Goal: Task Accomplishment & Management: Complete application form

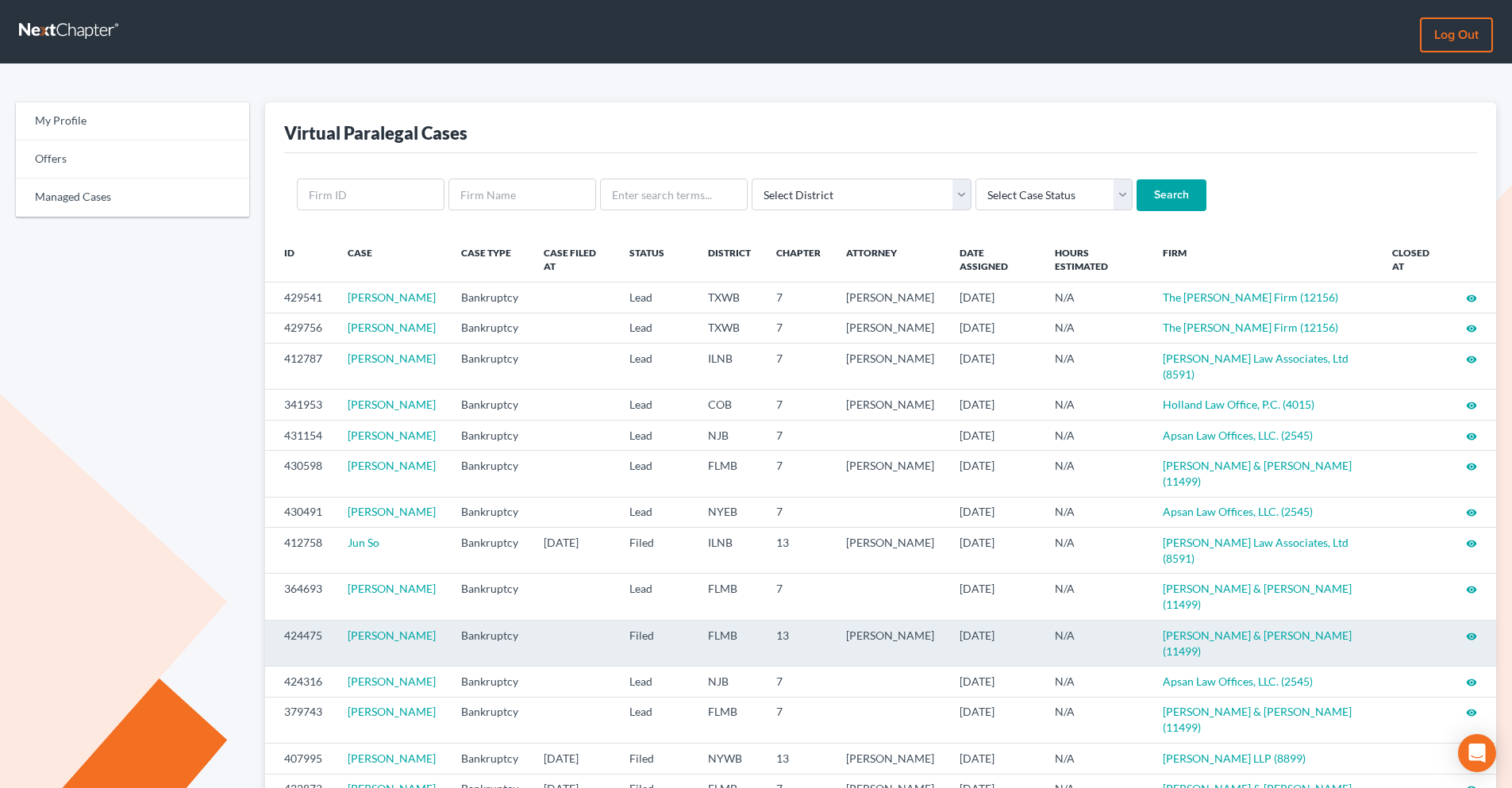
click at [1464, 621] on td "visibility" at bounding box center [1475, 643] width 43 height 46
click at [1470, 631] on icon "visibility" at bounding box center [1472, 636] width 11 height 11
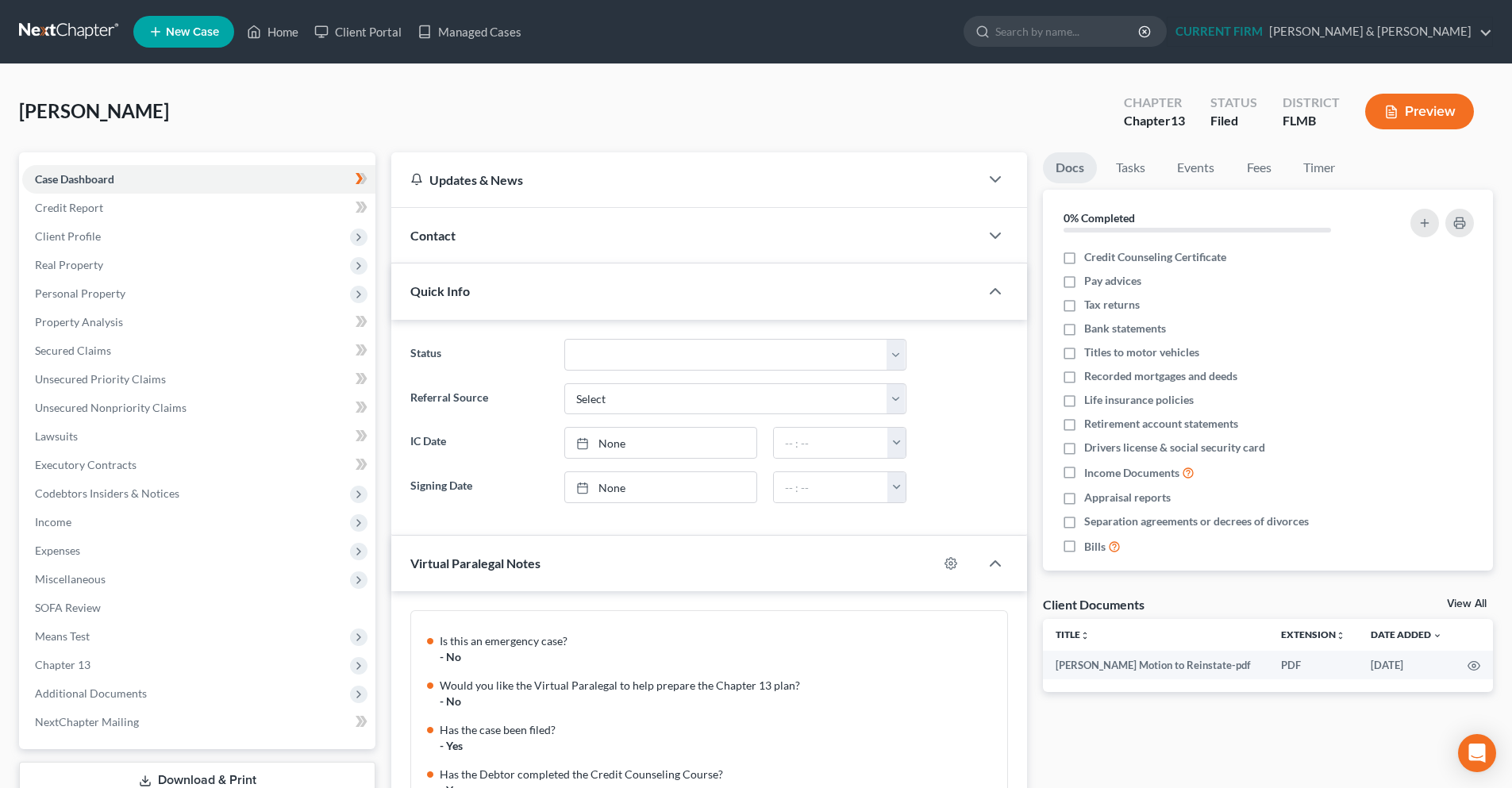
scroll to position [257, 0]
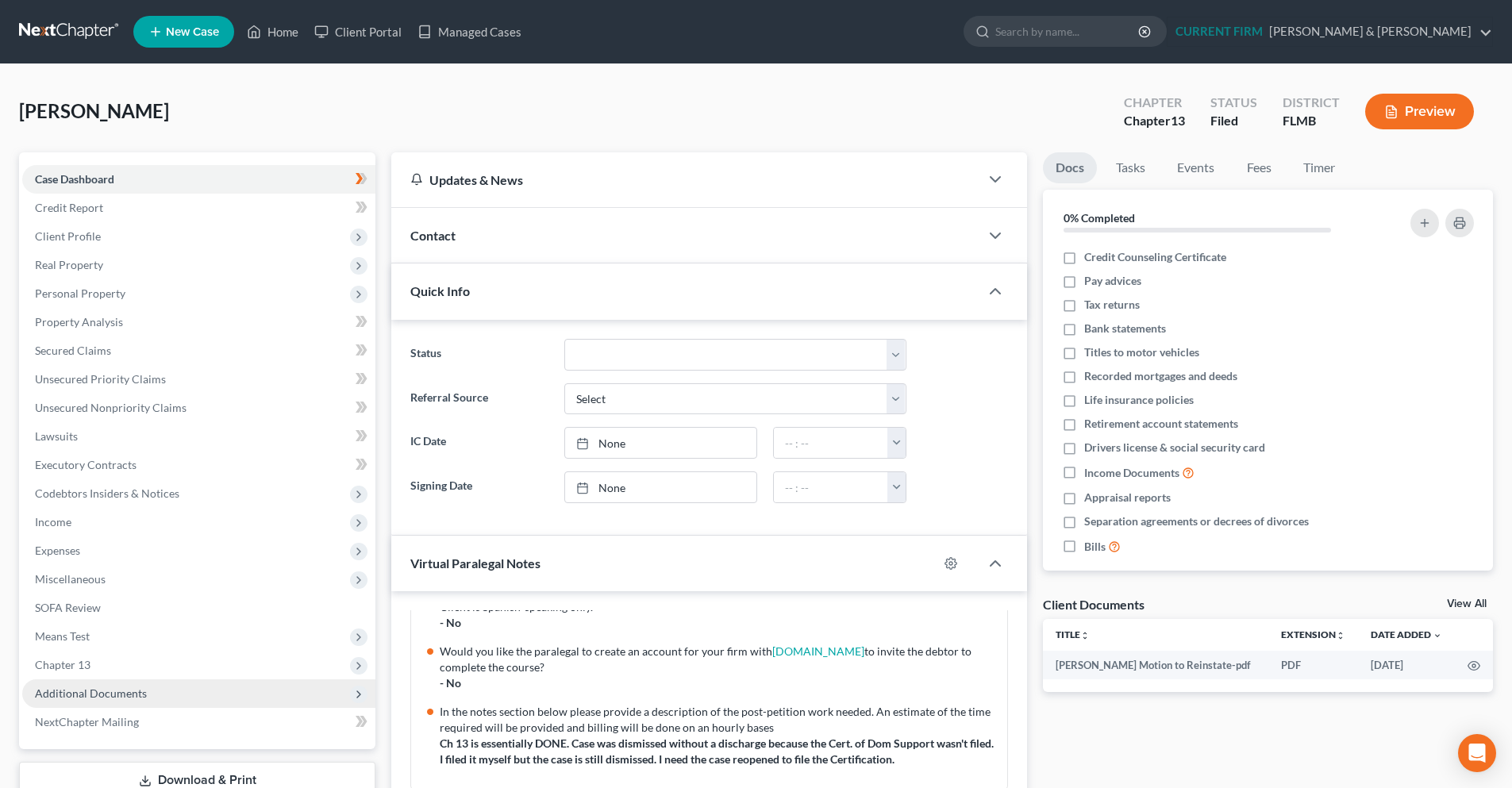
click at [87, 689] on span "Additional Documents" at bounding box center [91, 694] width 112 height 14
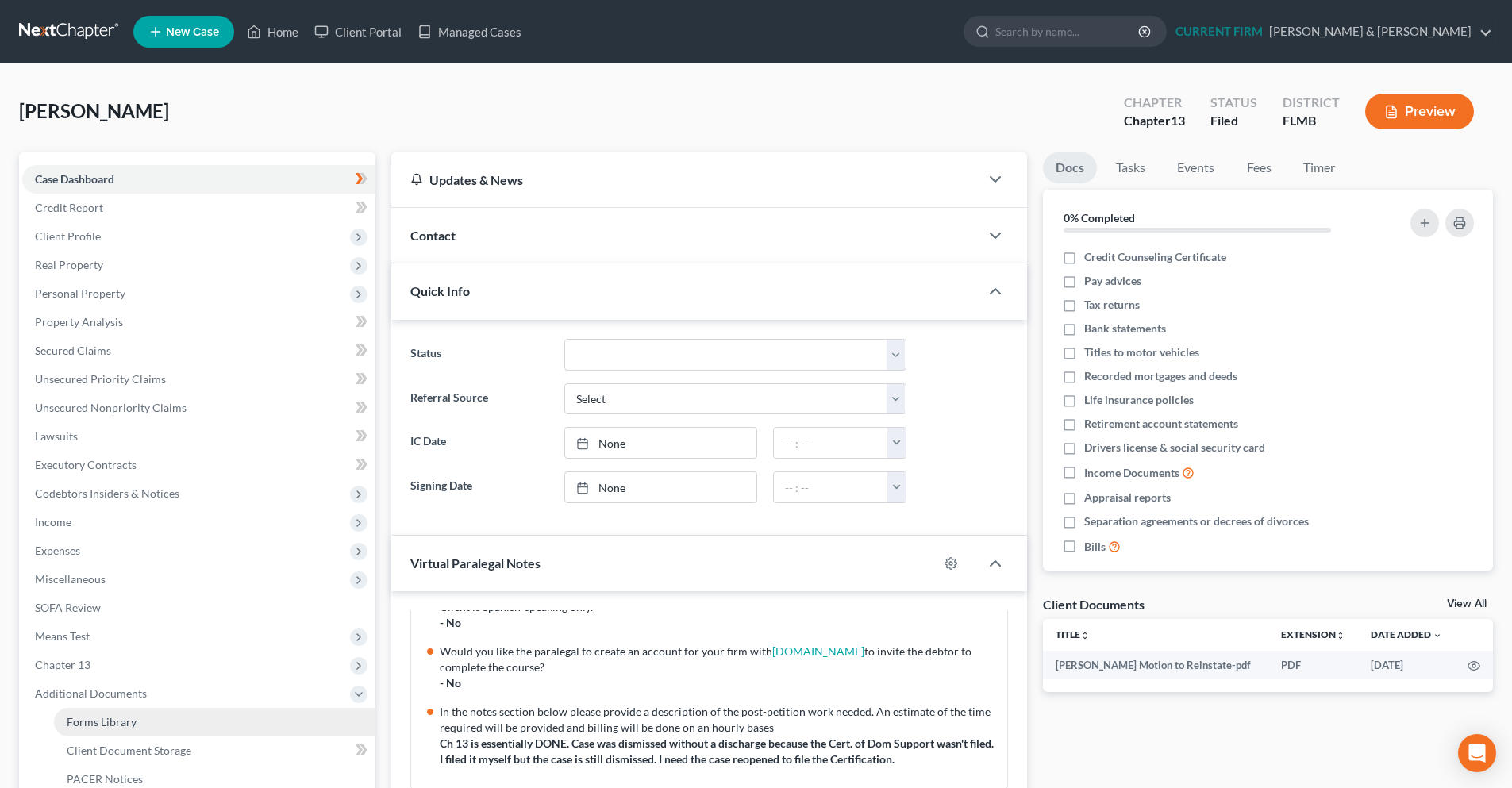
click at [131, 718] on span "Forms Library" at bounding box center [101, 722] width 70 height 14
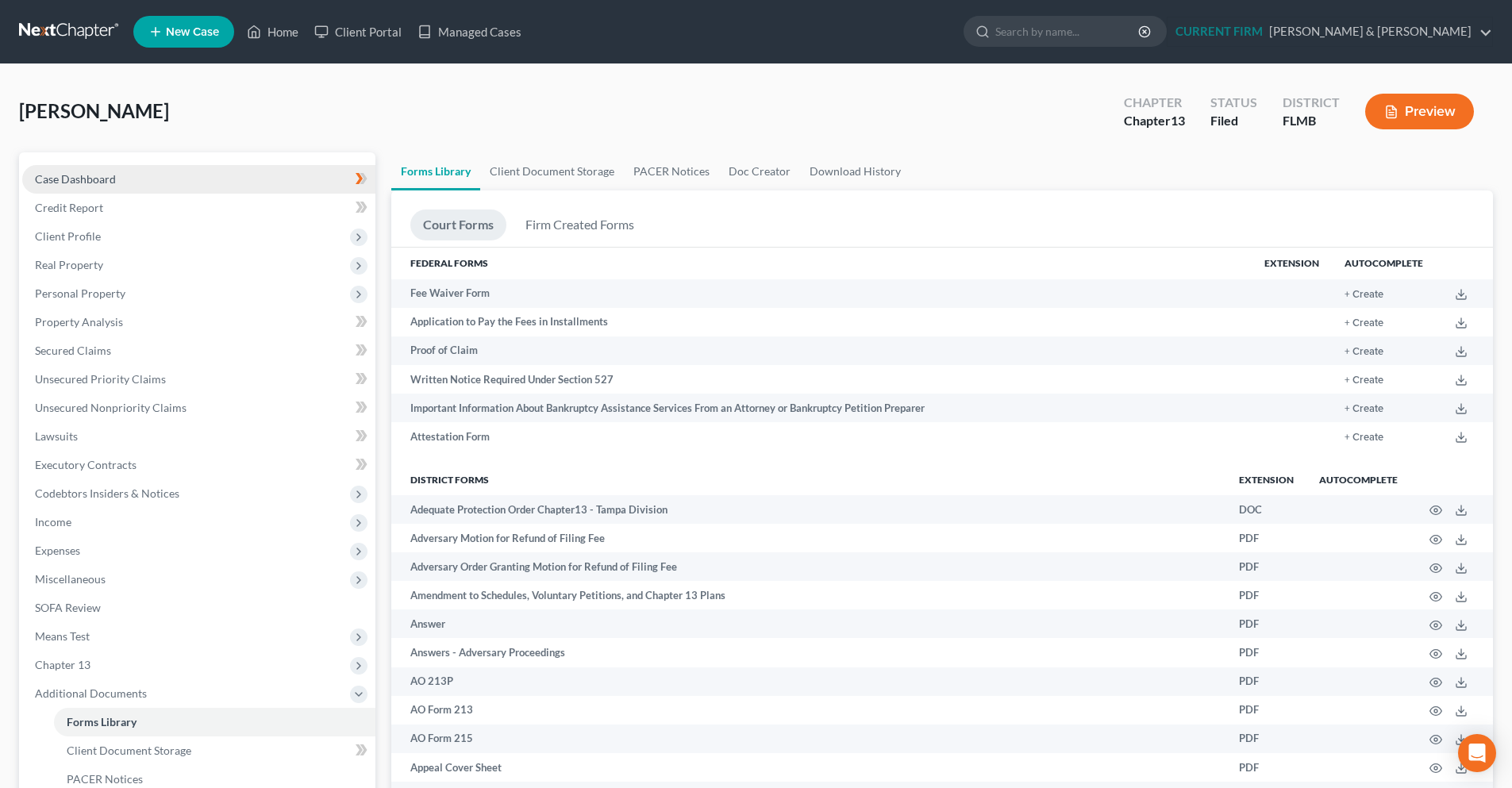
click at [85, 185] on link "Case Dashboard" at bounding box center [198, 179] width 353 height 28
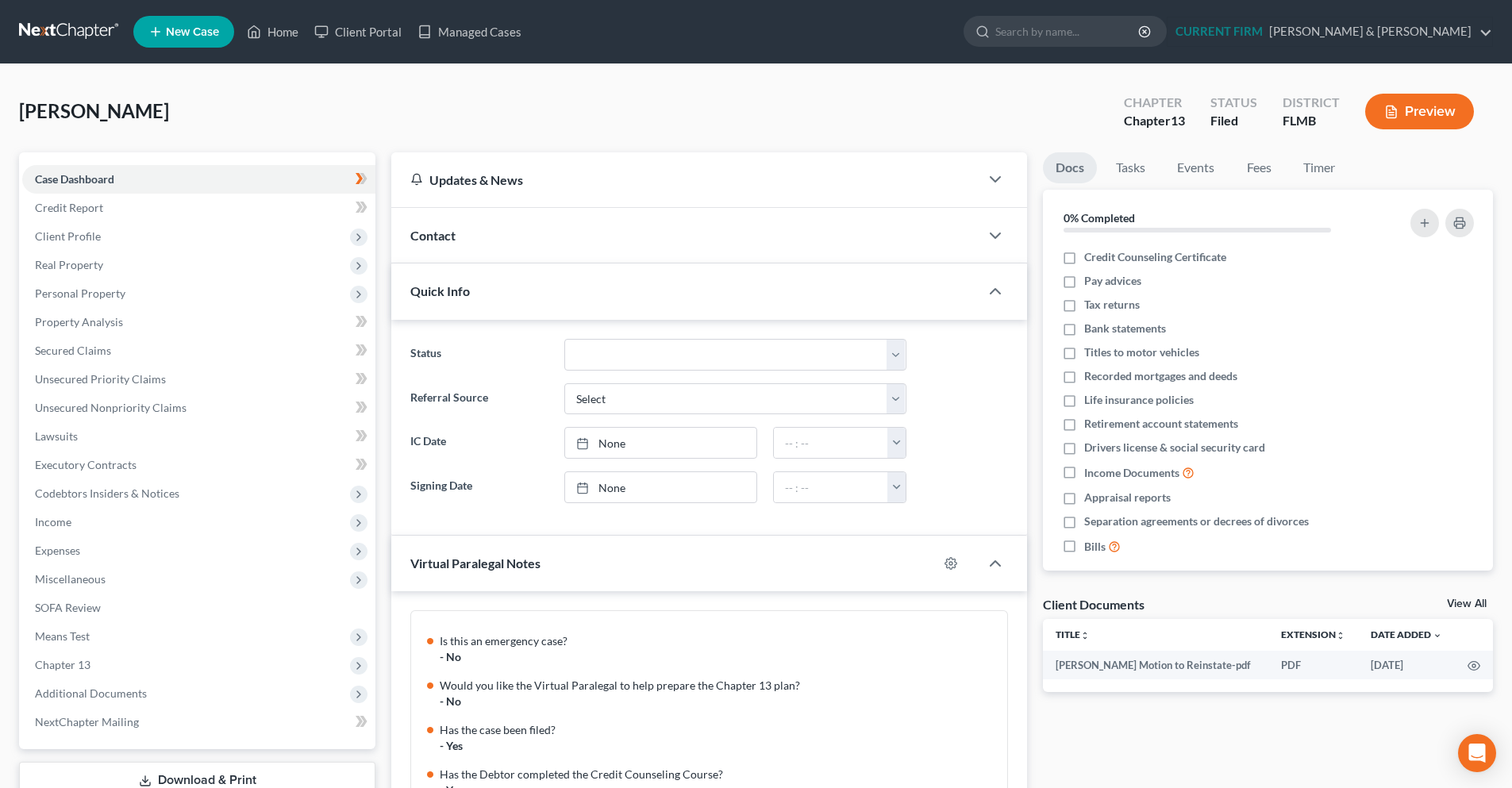
scroll to position [257, 0]
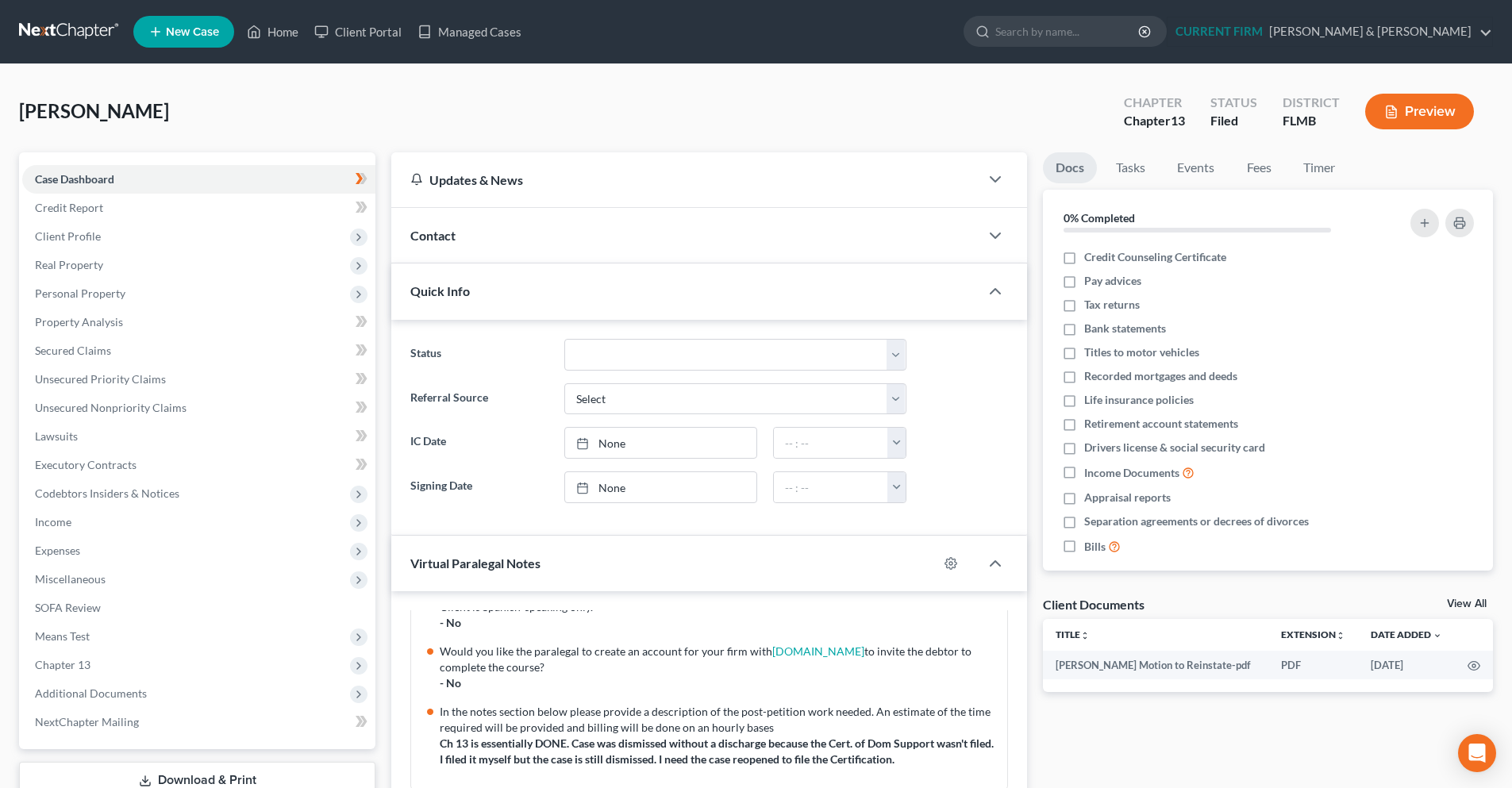
click at [556, 257] on div "Contact" at bounding box center [685, 235] width 588 height 55
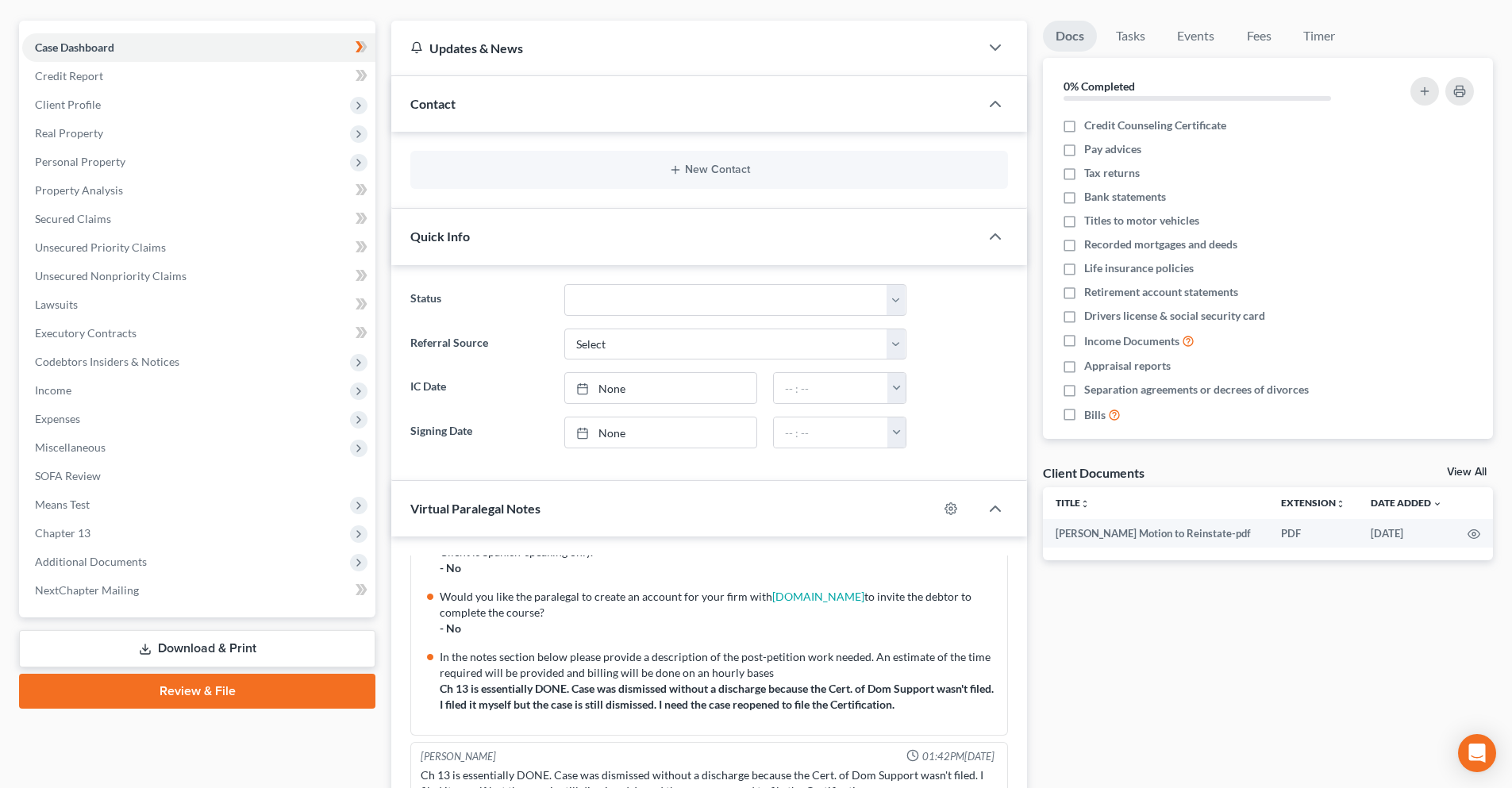
scroll to position [0, 0]
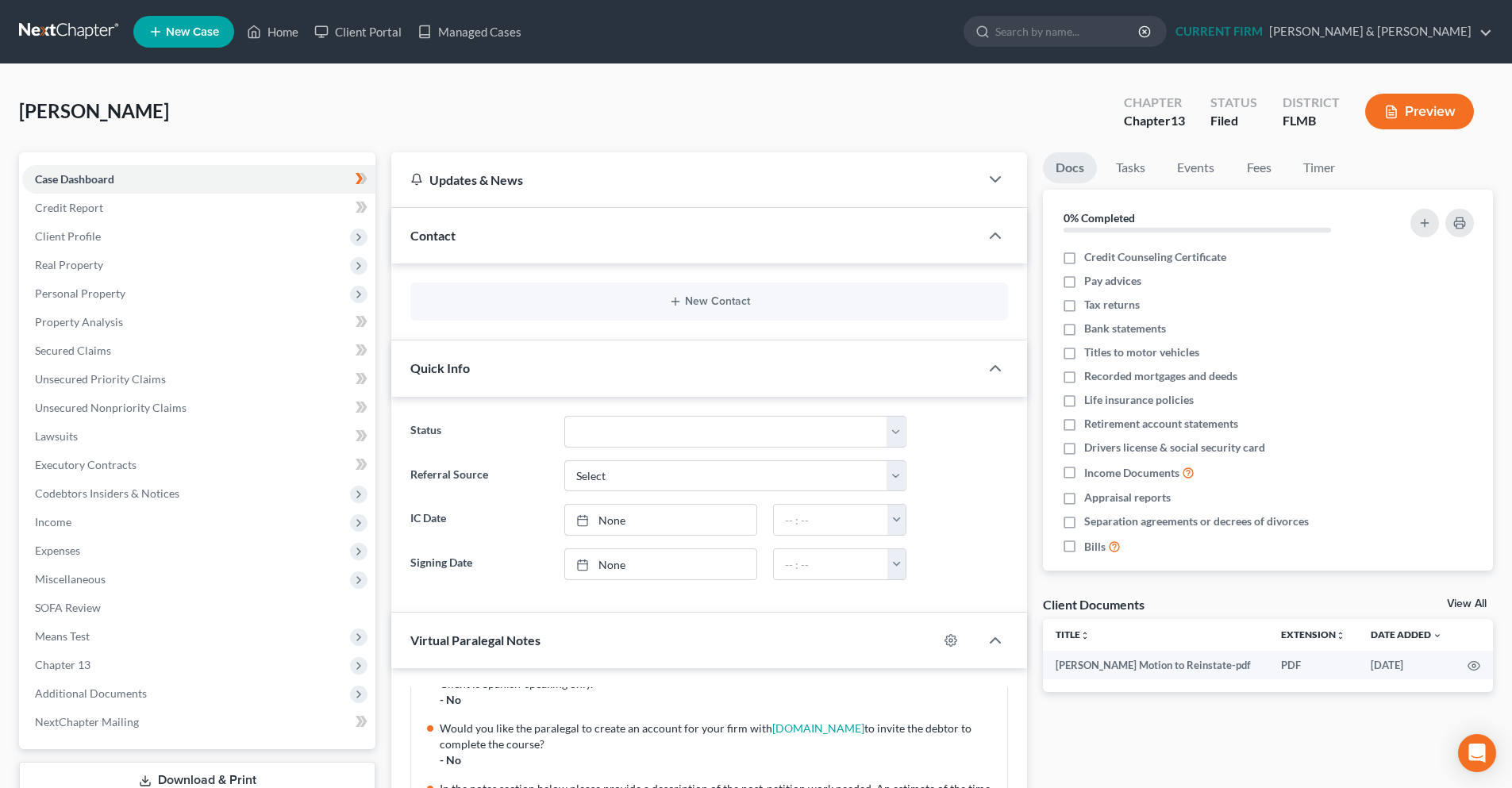
click at [52, 33] on link at bounding box center [70, 31] width 101 height 28
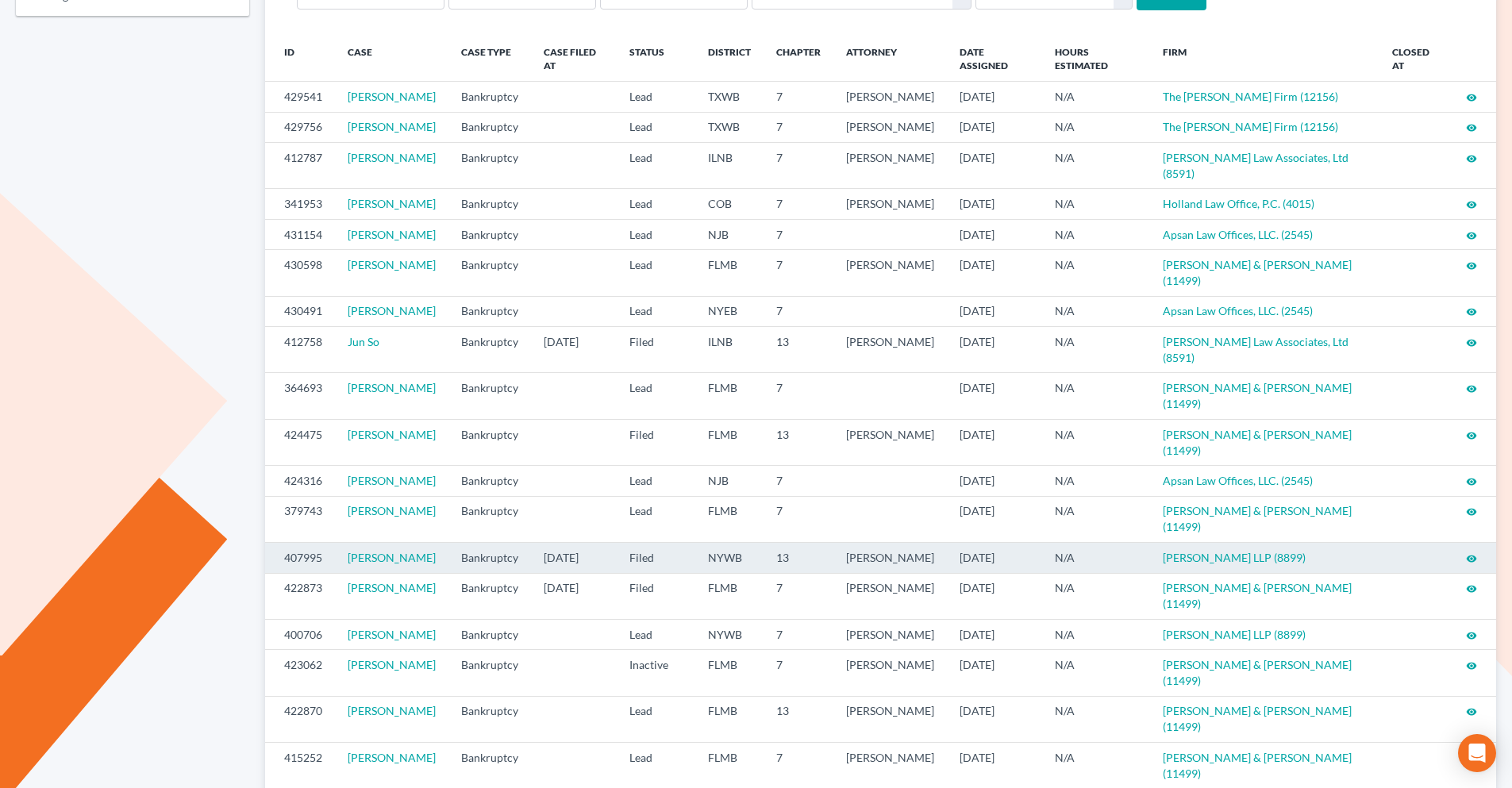
scroll to position [238, 0]
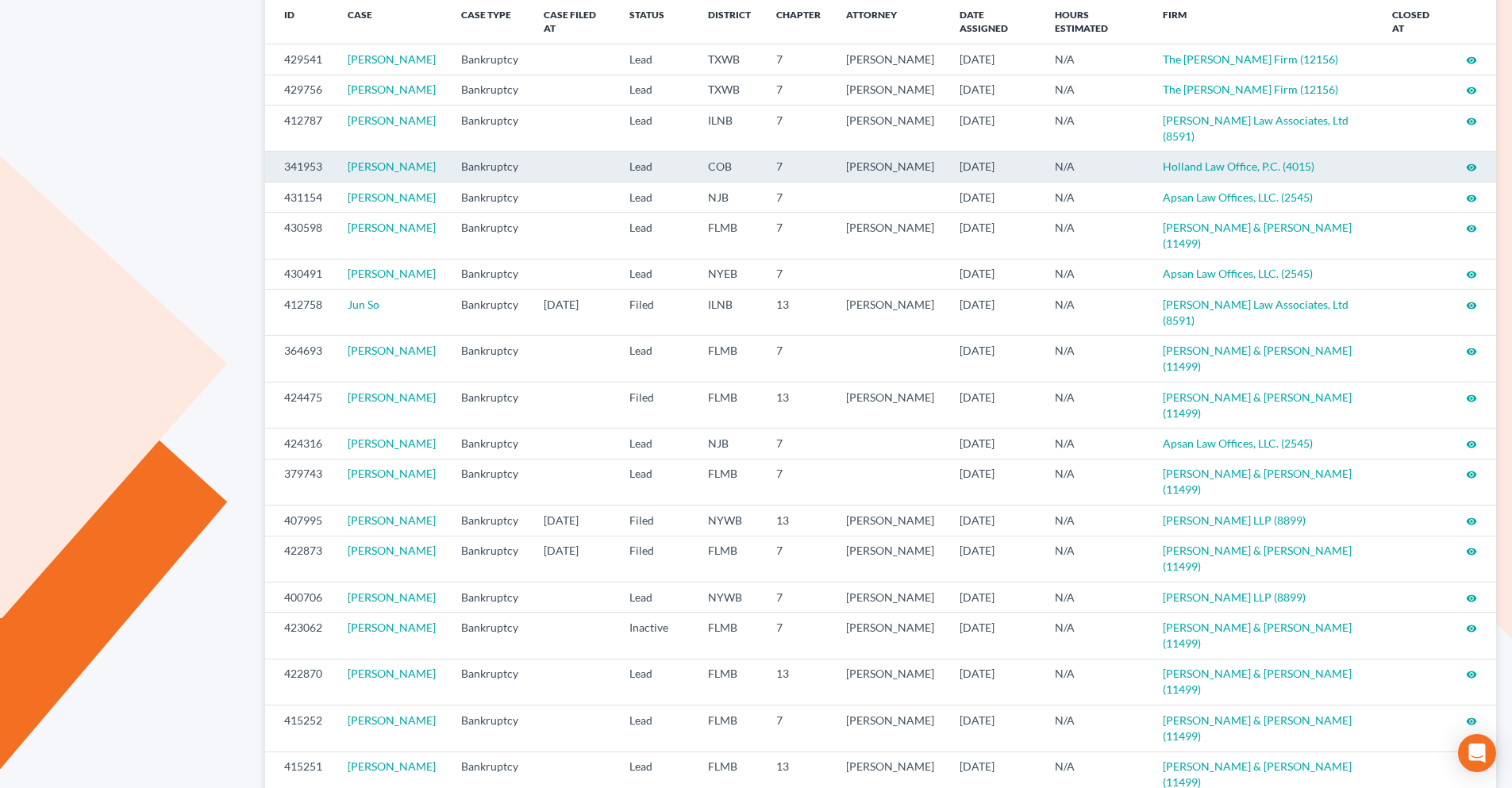
click at [1474, 173] on icon "visibility" at bounding box center [1472, 167] width 11 height 11
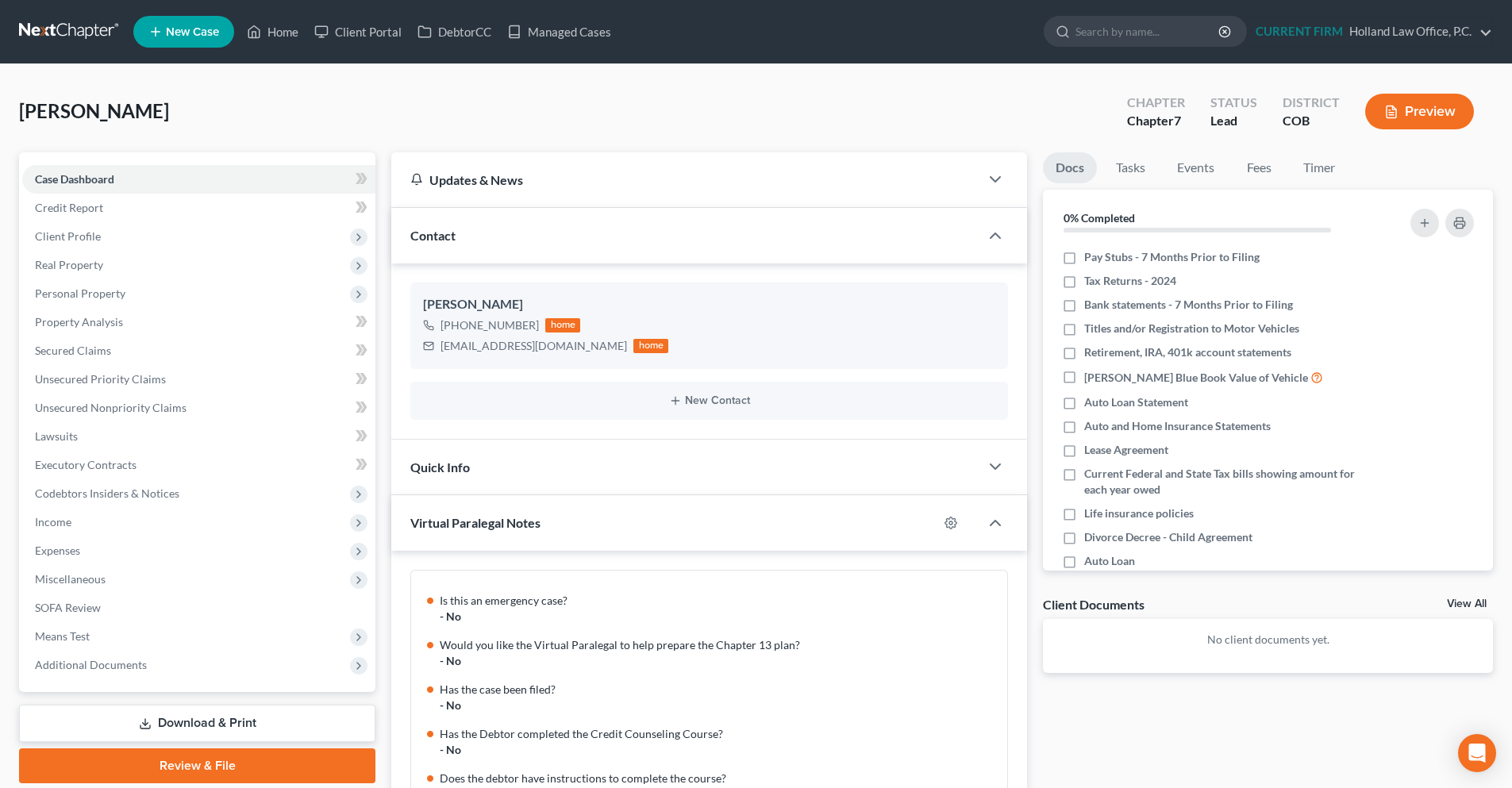
scroll to position [1373, 0]
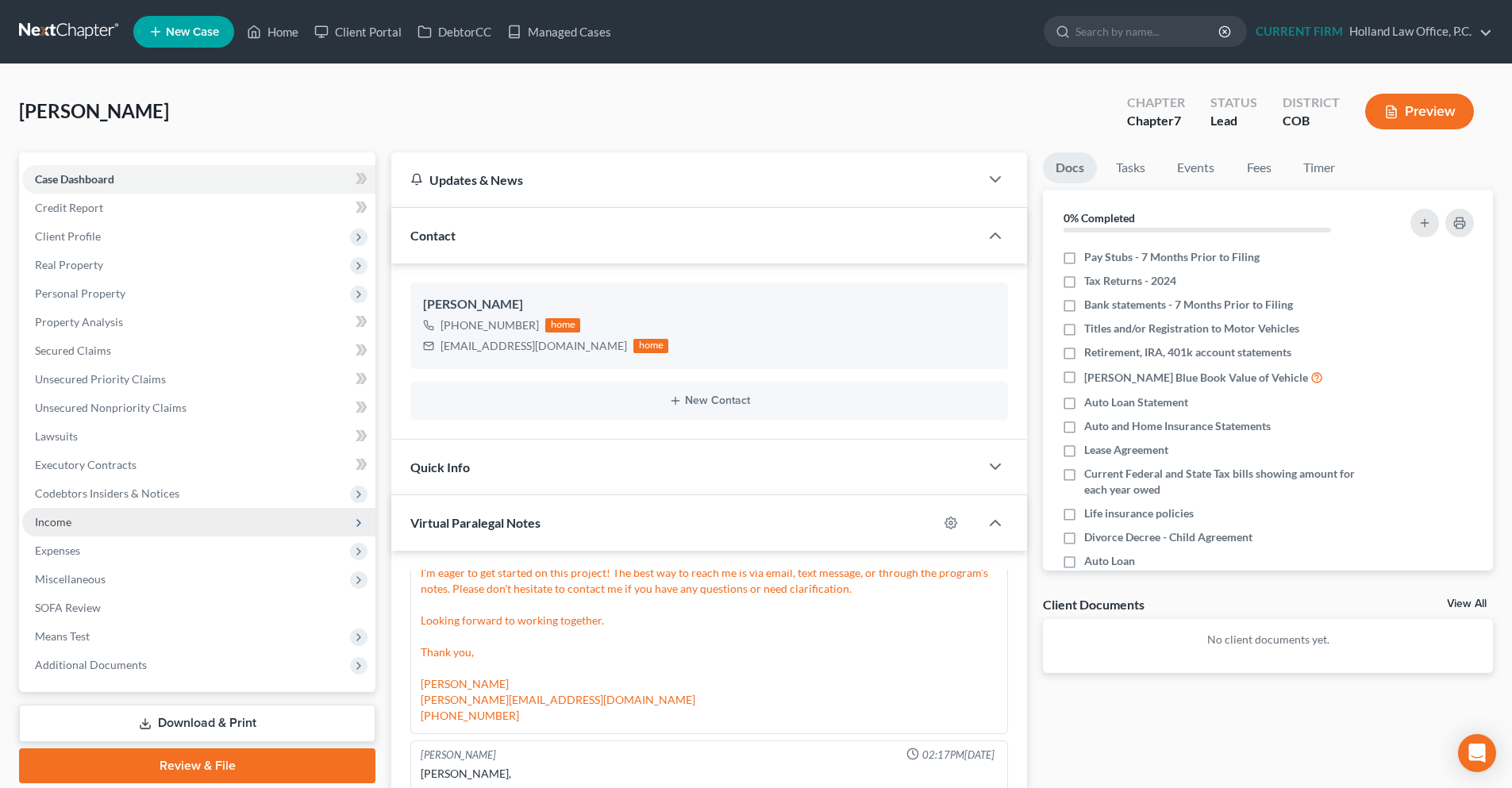
click at [92, 517] on span "Income" at bounding box center [198, 522] width 353 height 28
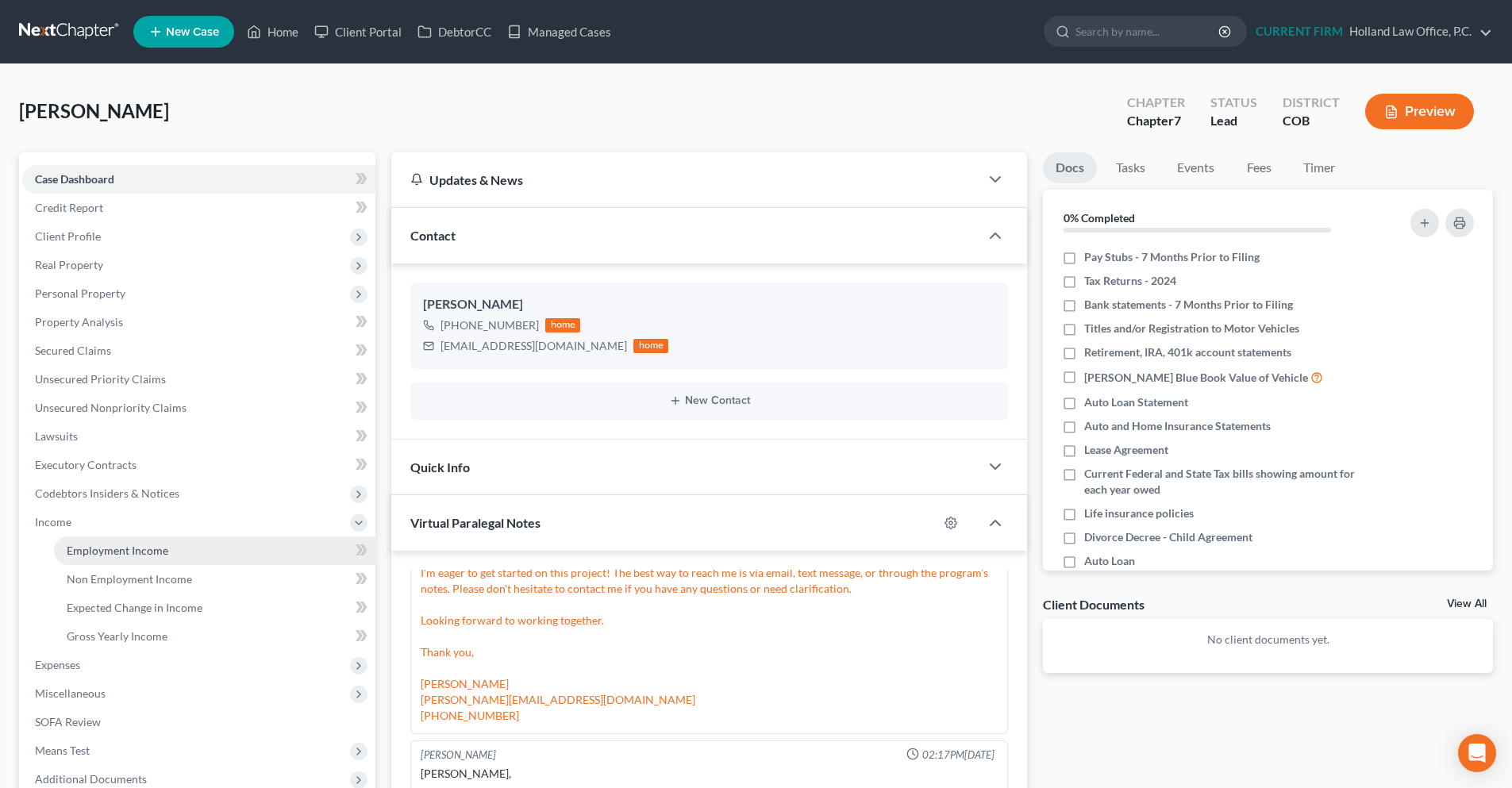
click at [121, 555] on span "Employment Income" at bounding box center [118, 550] width 101 height 14
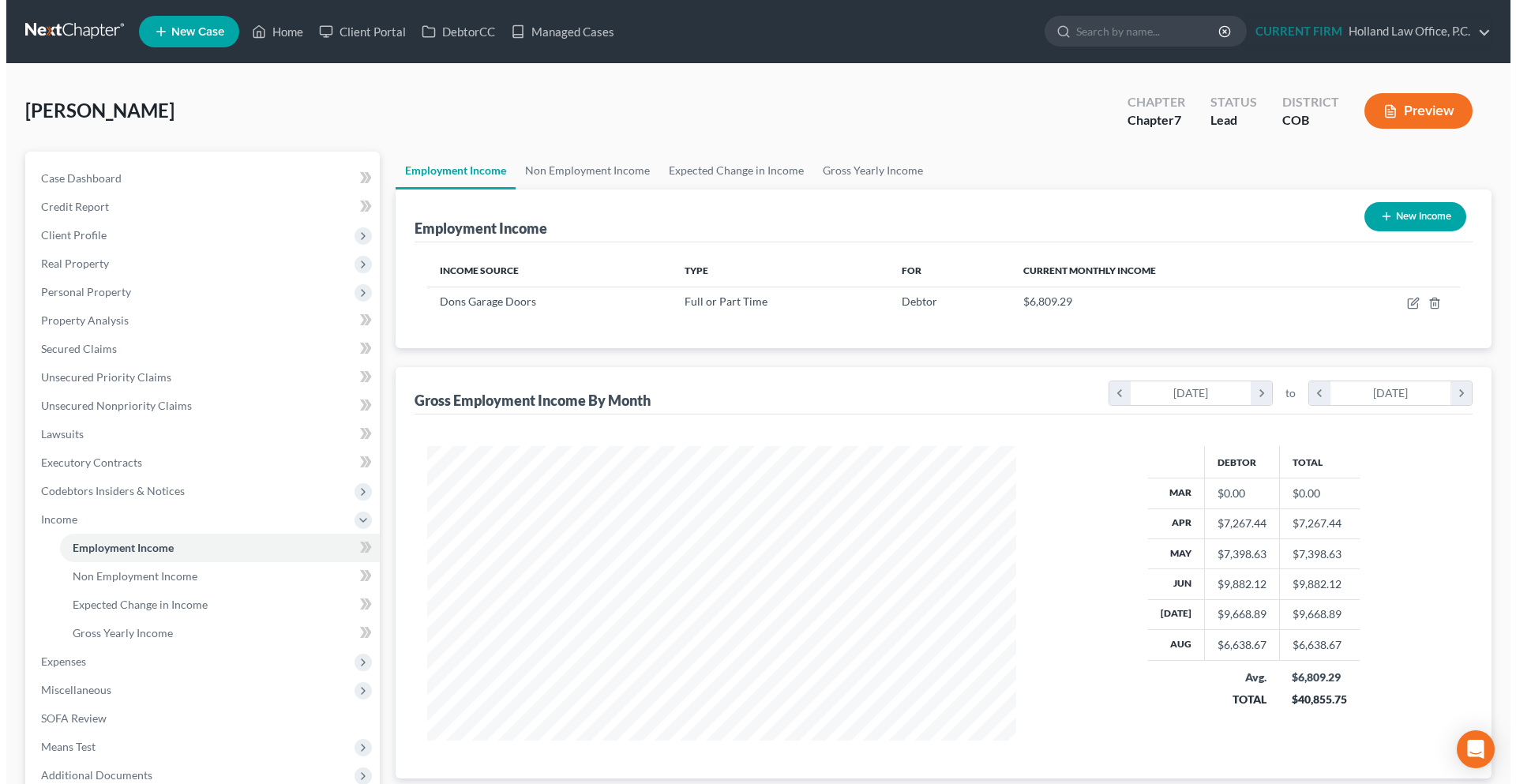
scroll to position [295, 621]
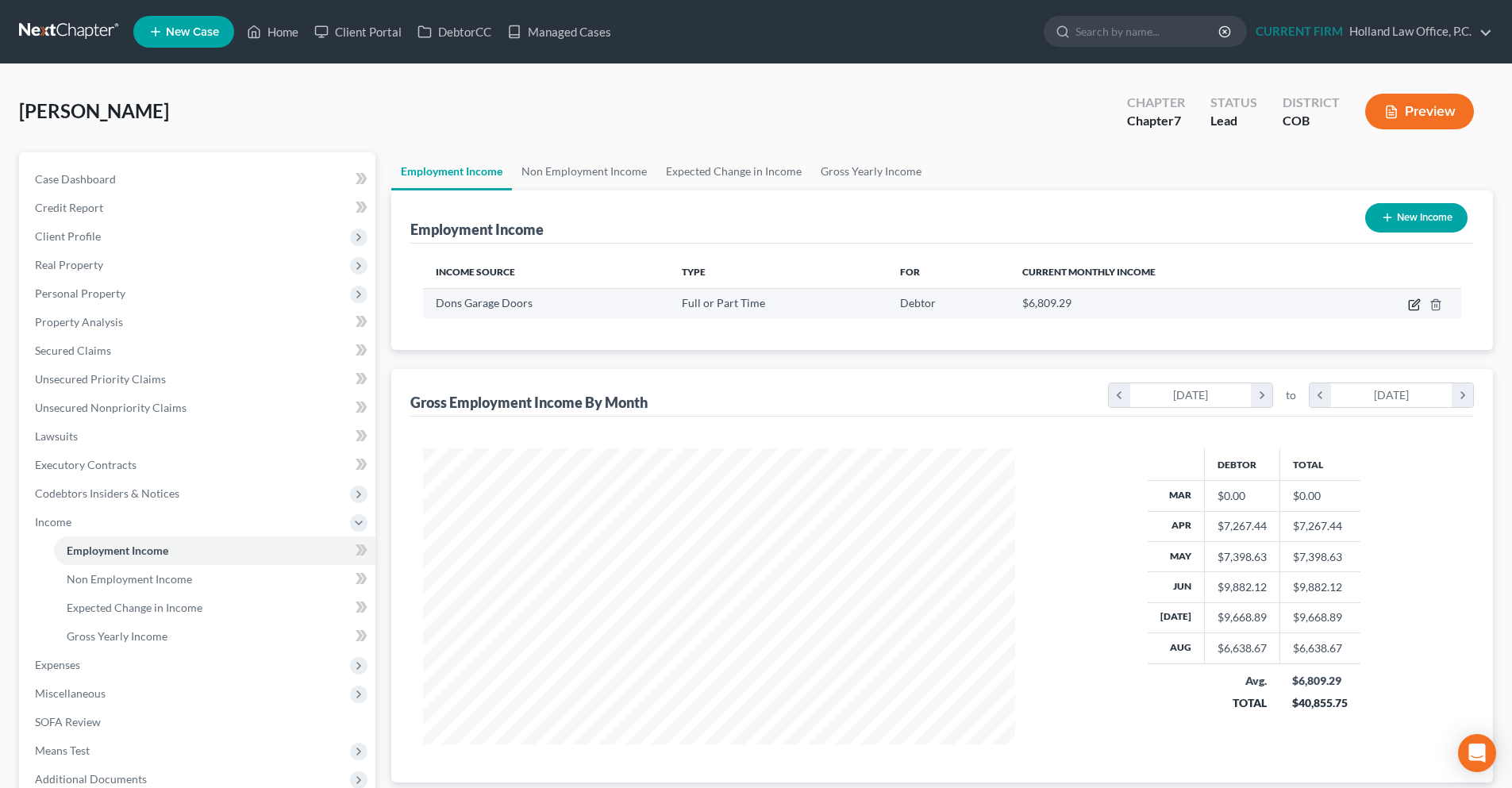
click at [1416, 303] on icon "button" at bounding box center [1416, 303] width 7 height 7
select select "0"
select select "5"
select select "3"
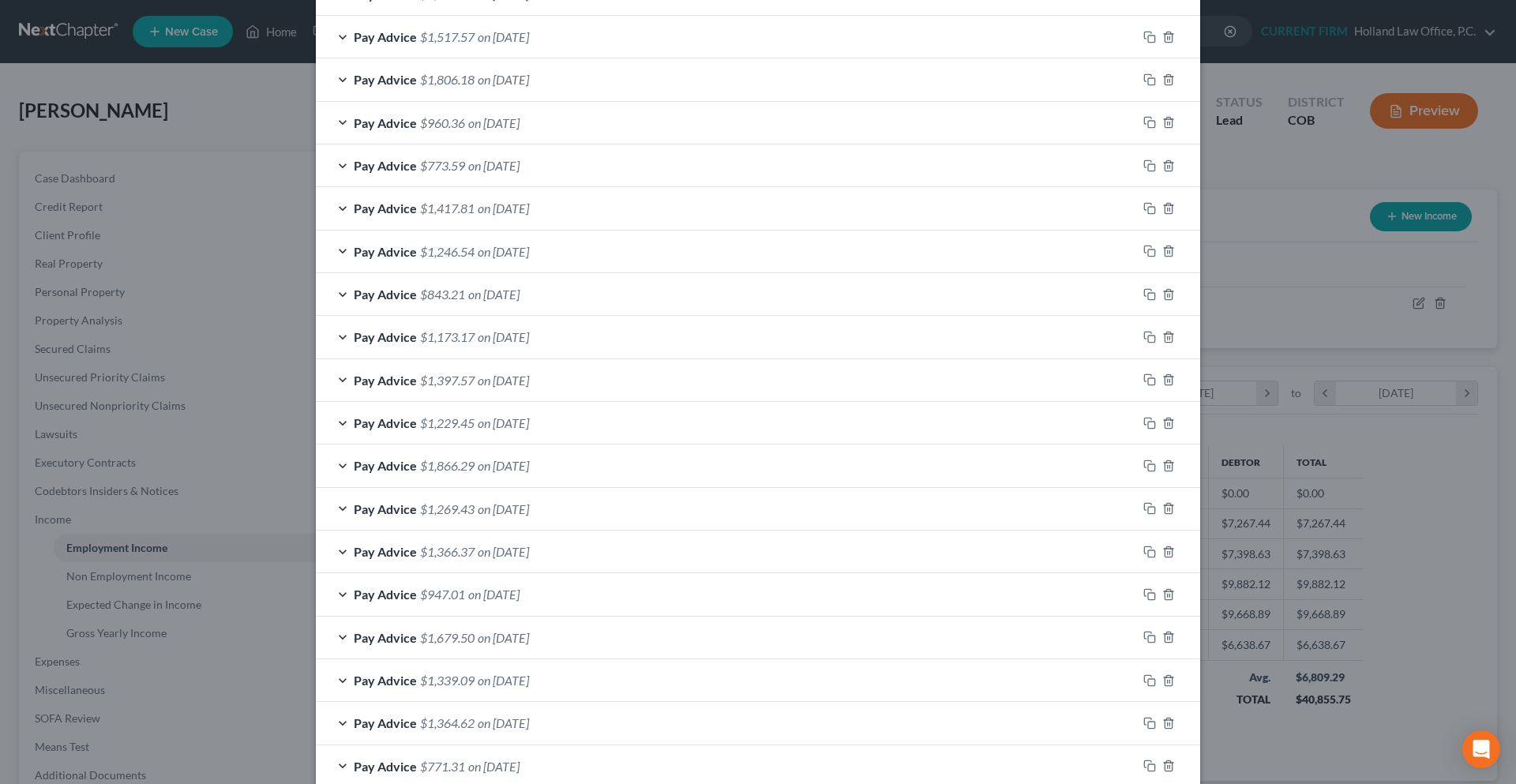
scroll to position [1723, 0]
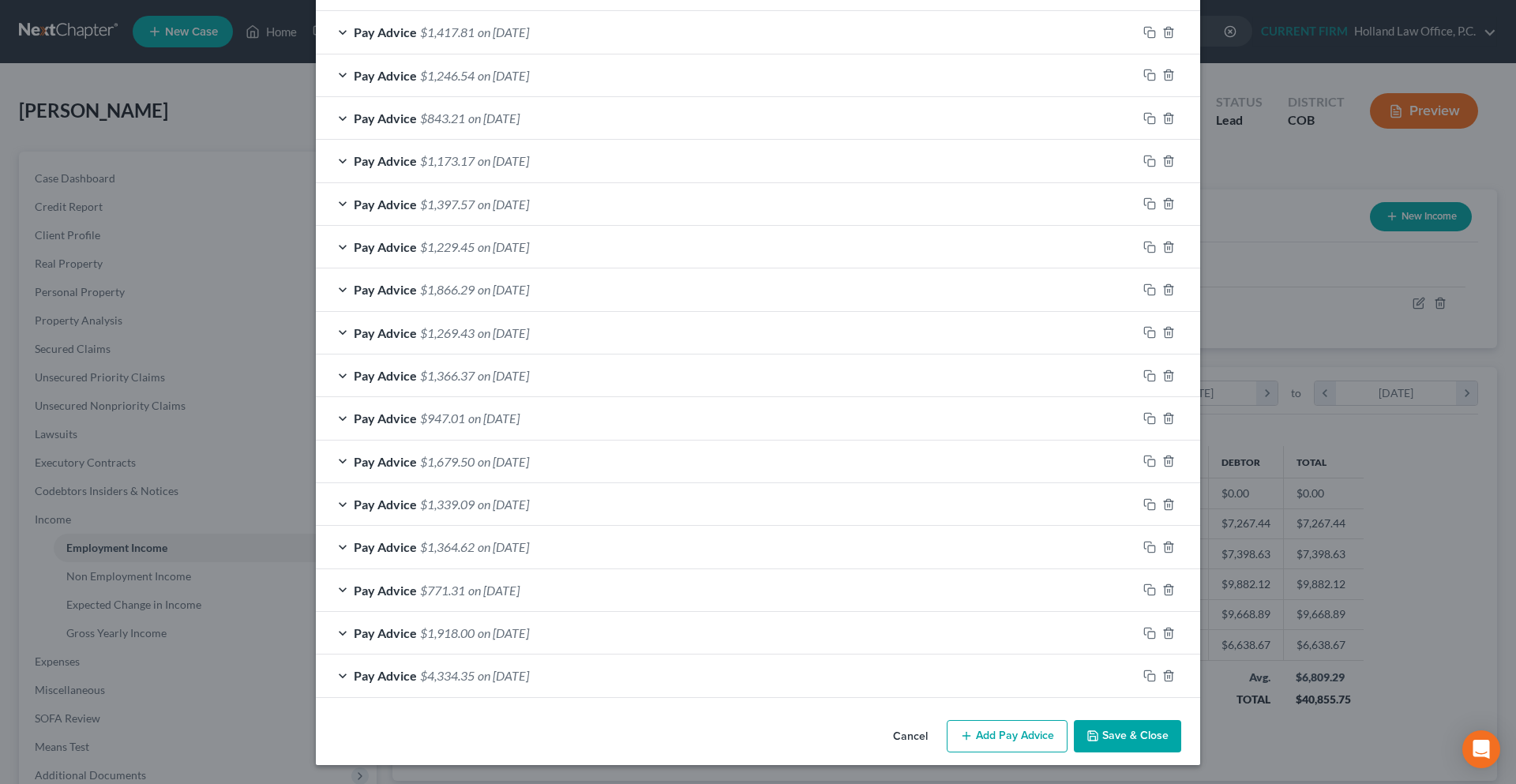
click at [1021, 739] on button "Add Pay Advice" at bounding box center [1007, 736] width 120 height 33
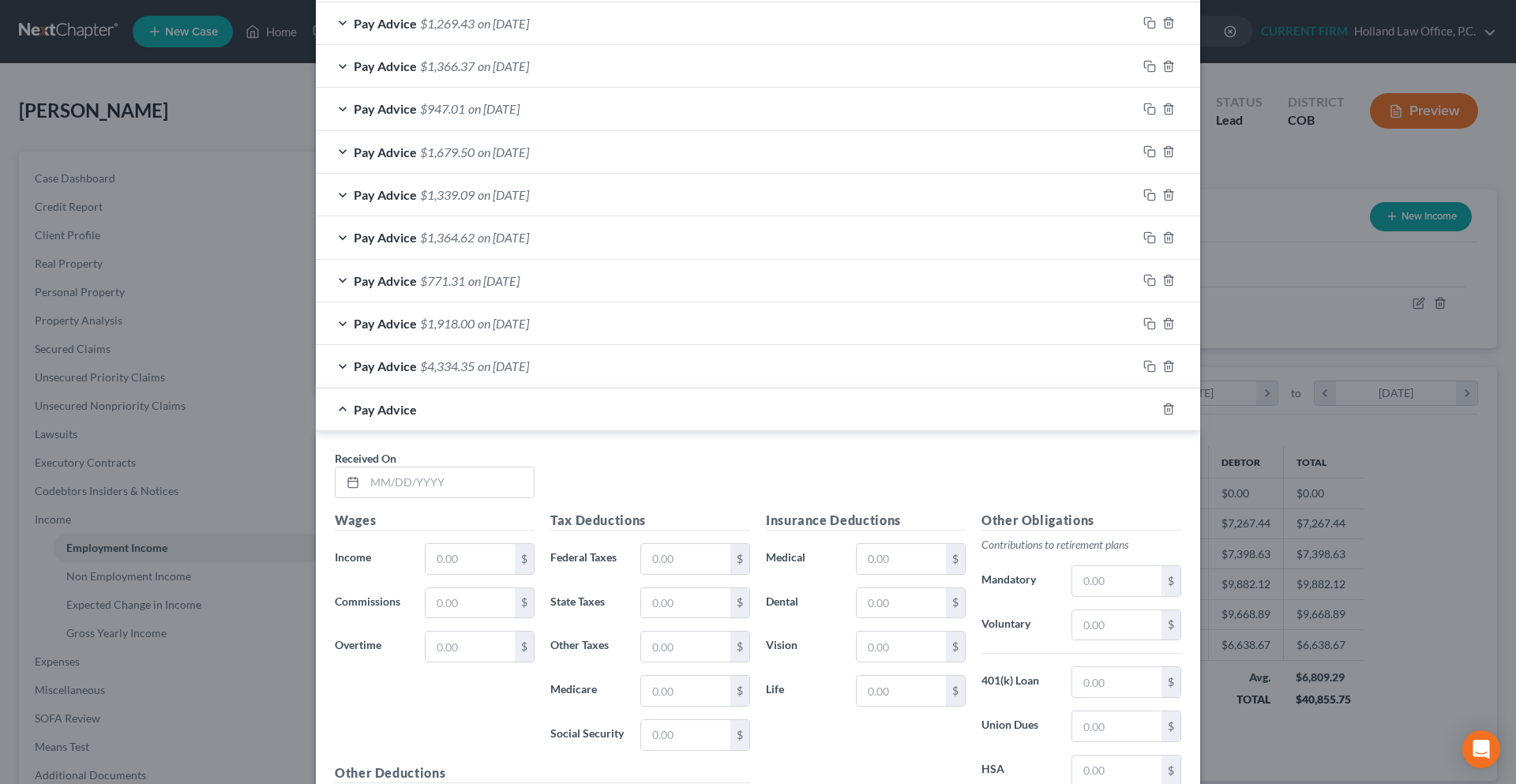
scroll to position [2039, 0]
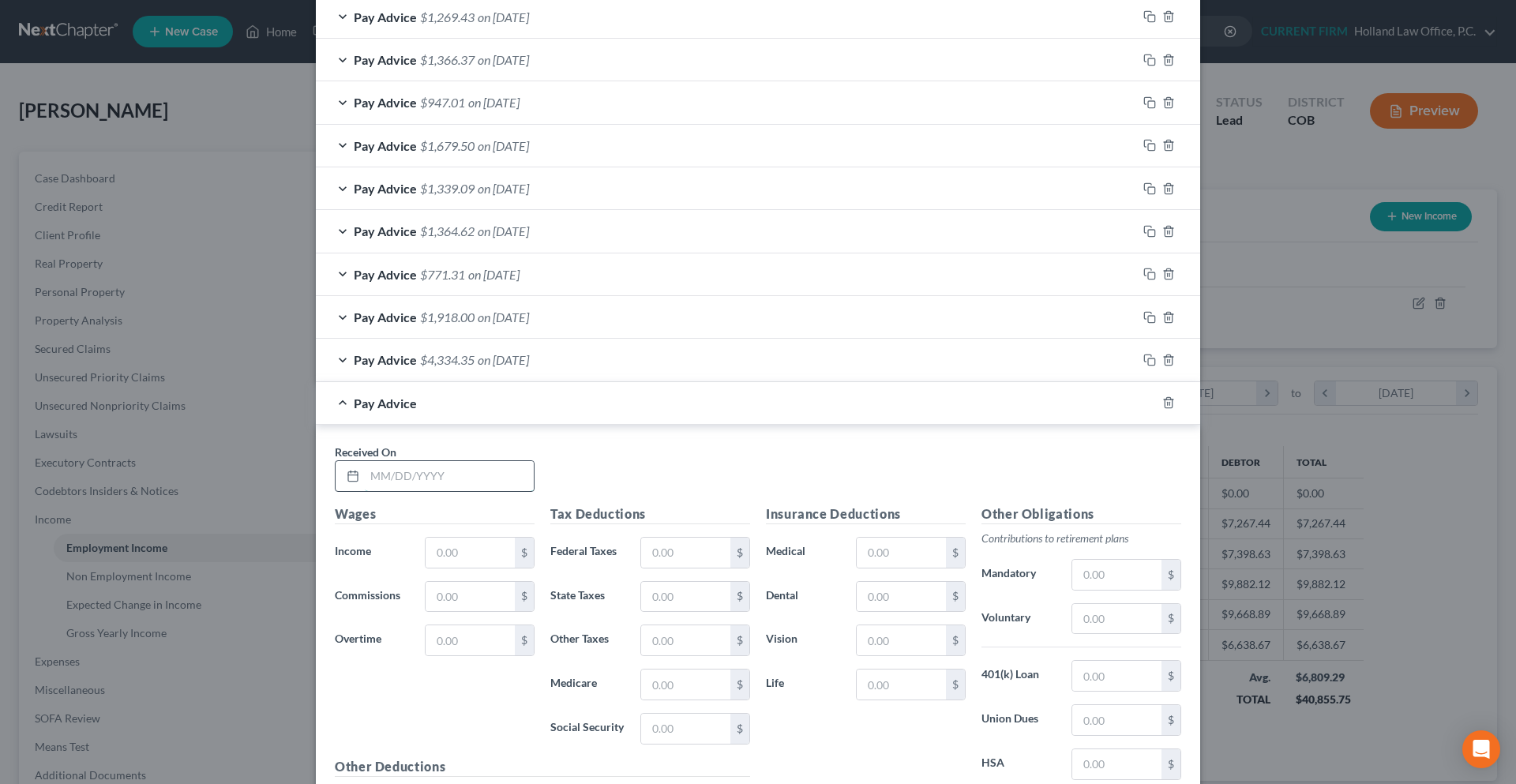
click at [403, 477] on input "text" at bounding box center [449, 476] width 169 height 30
type input "03/27/2025"
click at [445, 559] on input "text" at bounding box center [470, 553] width 89 height 30
type input "1,514.06"
click at [528, 397] on span "on 03/27/2025" at bounding box center [503, 403] width 51 height 15
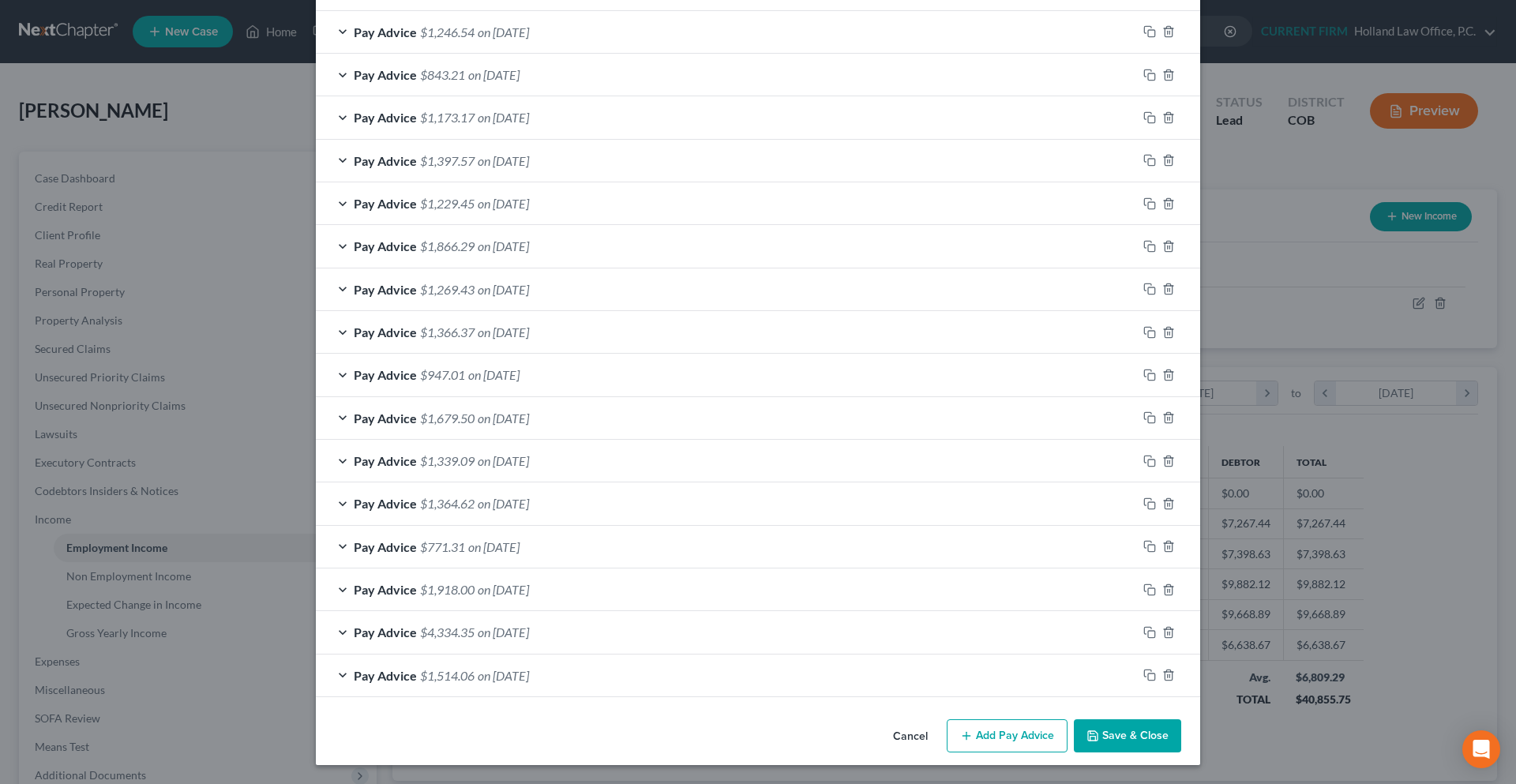
scroll to position [1767, 0]
click at [497, 641] on div "Pay Advice $4,334.35 on 09/30/2024" at bounding box center [727, 632] width 822 height 42
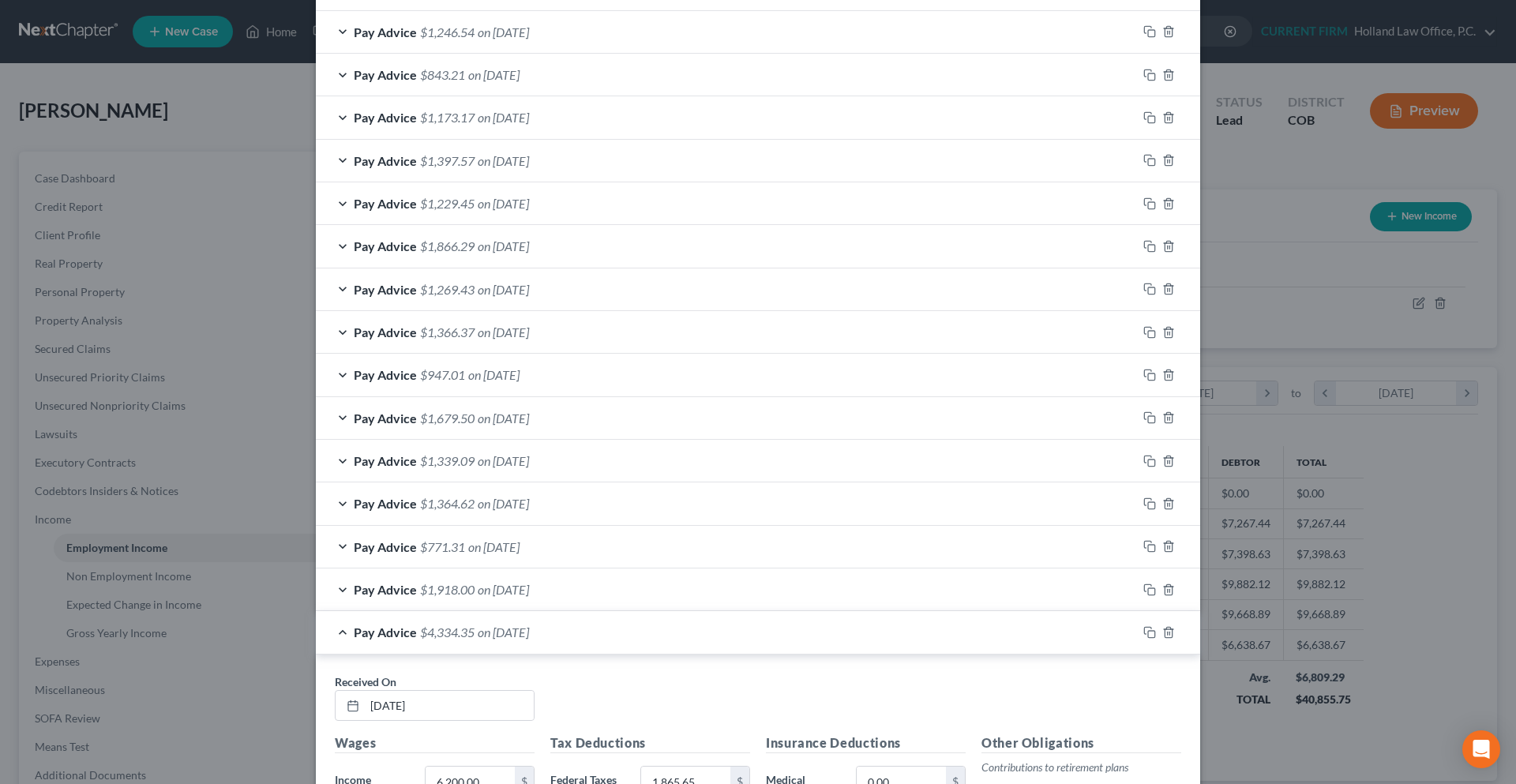
scroll to position [2039, 0]
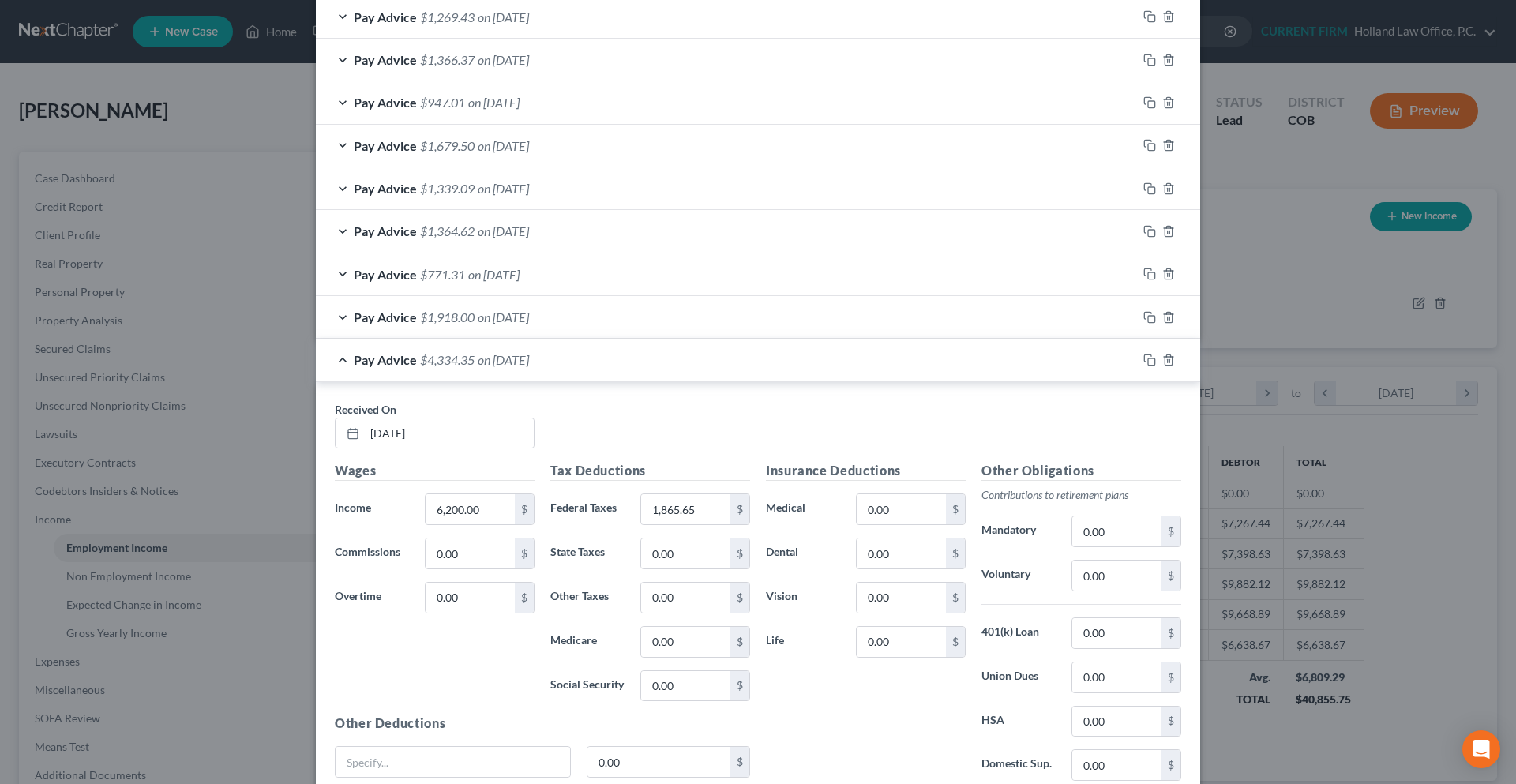
click at [341, 356] on div "Pay Advice $4,334.35 on 09/30/2024" at bounding box center [727, 360] width 822 height 42
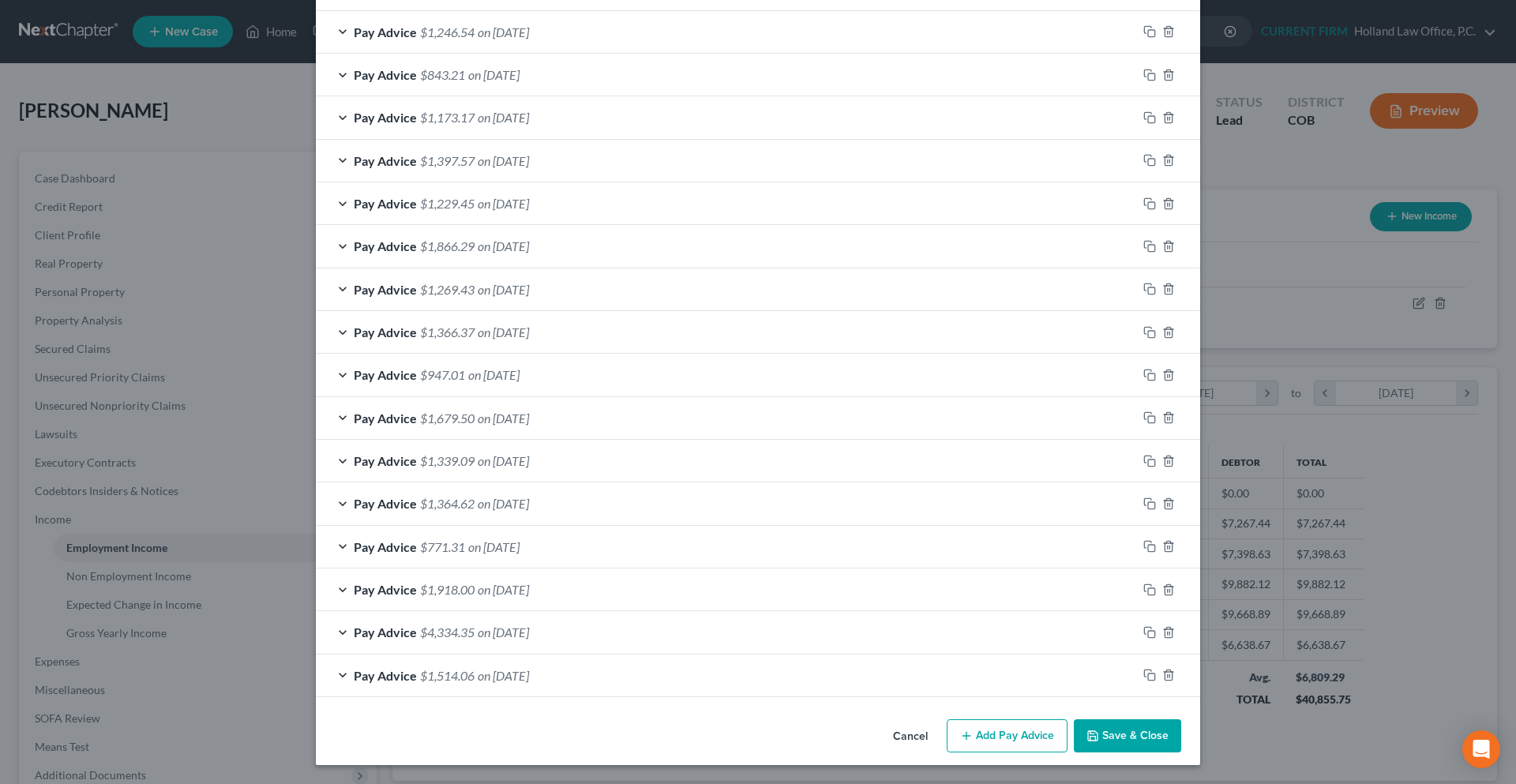
scroll to position [1767, 0]
click at [354, 670] on span "Pay Advice" at bounding box center [385, 676] width 63 height 15
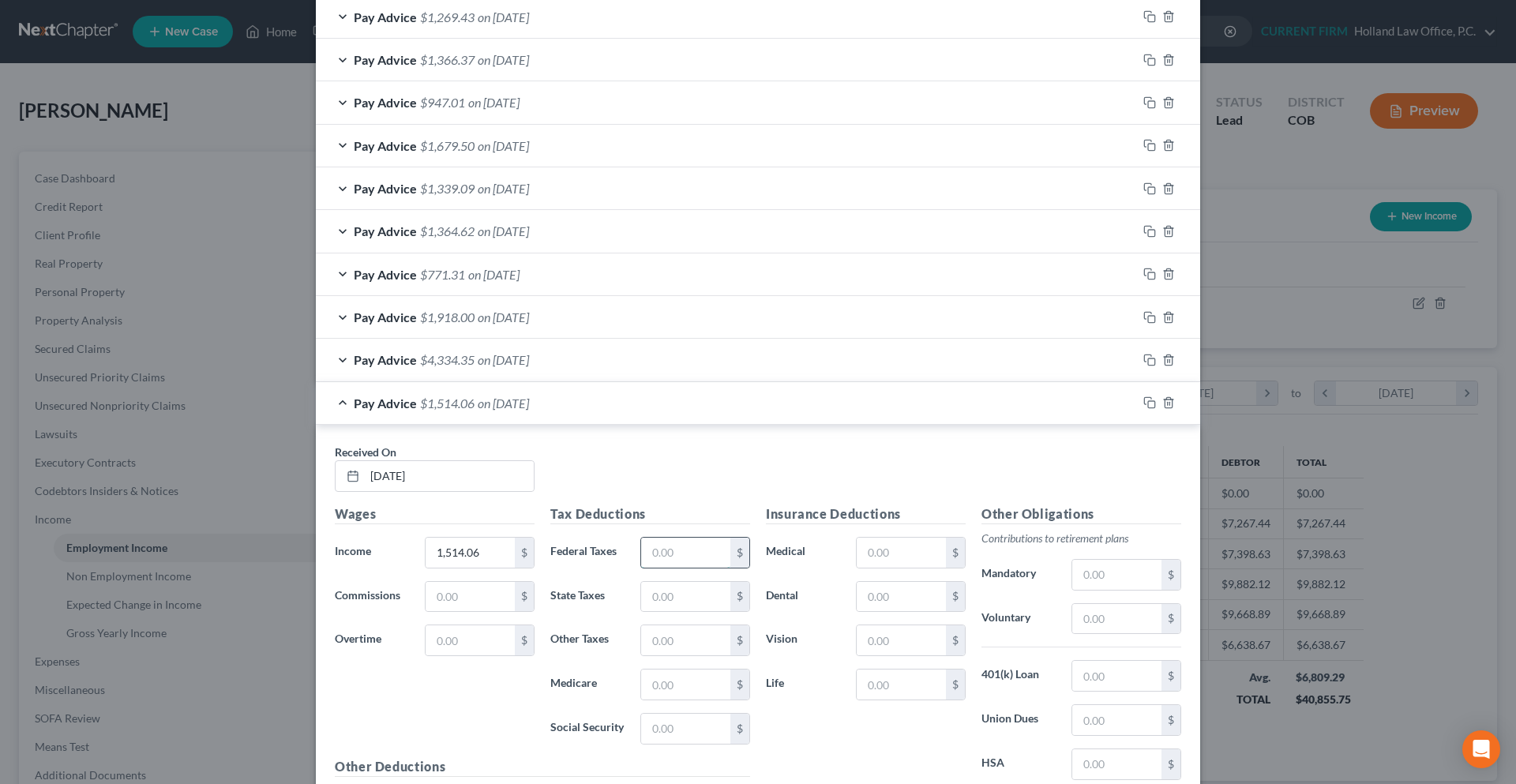
click at [658, 555] on input "text" at bounding box center [686, 553] width 89 height 30
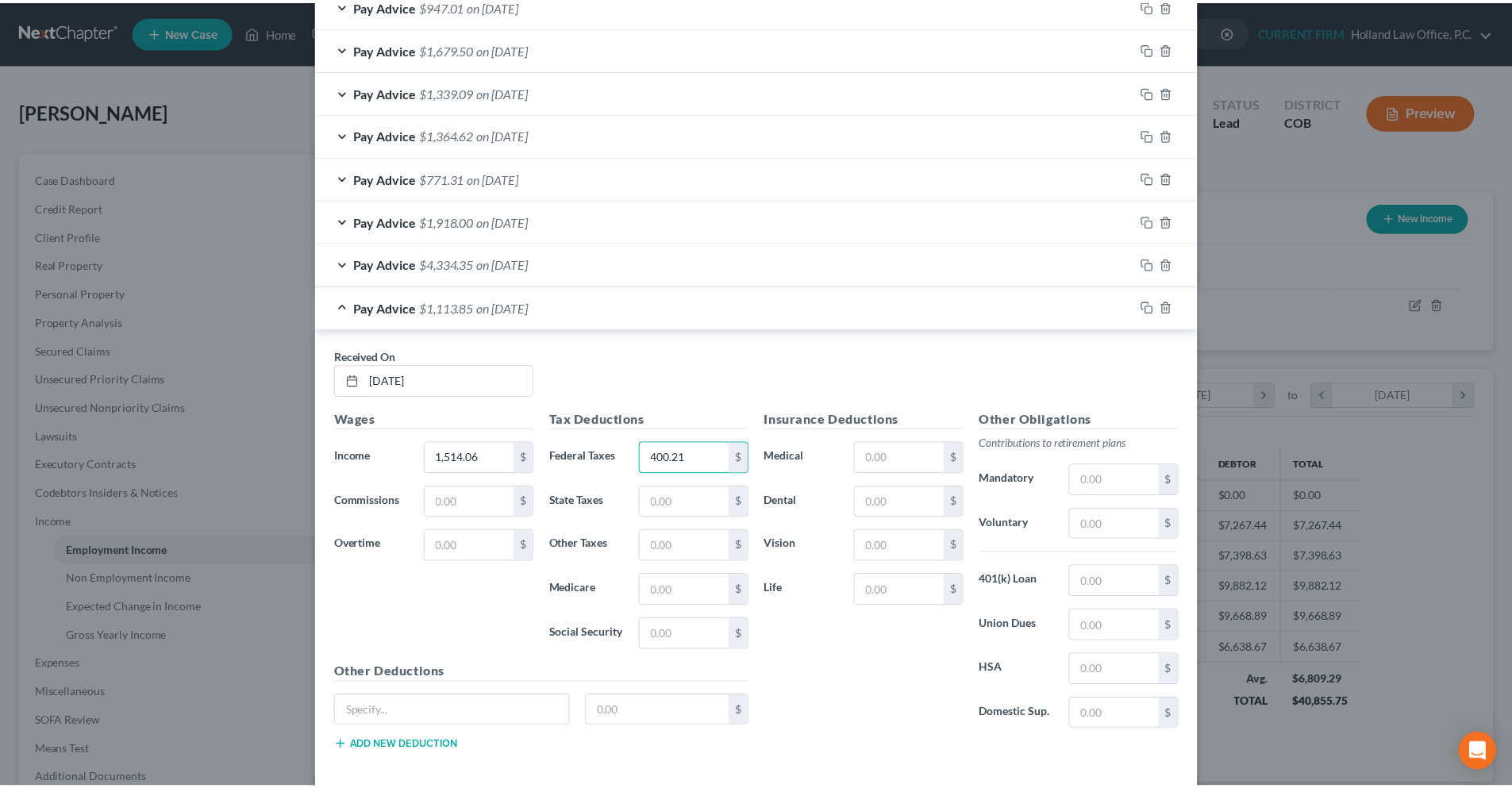
scroll to position [2225, 0]
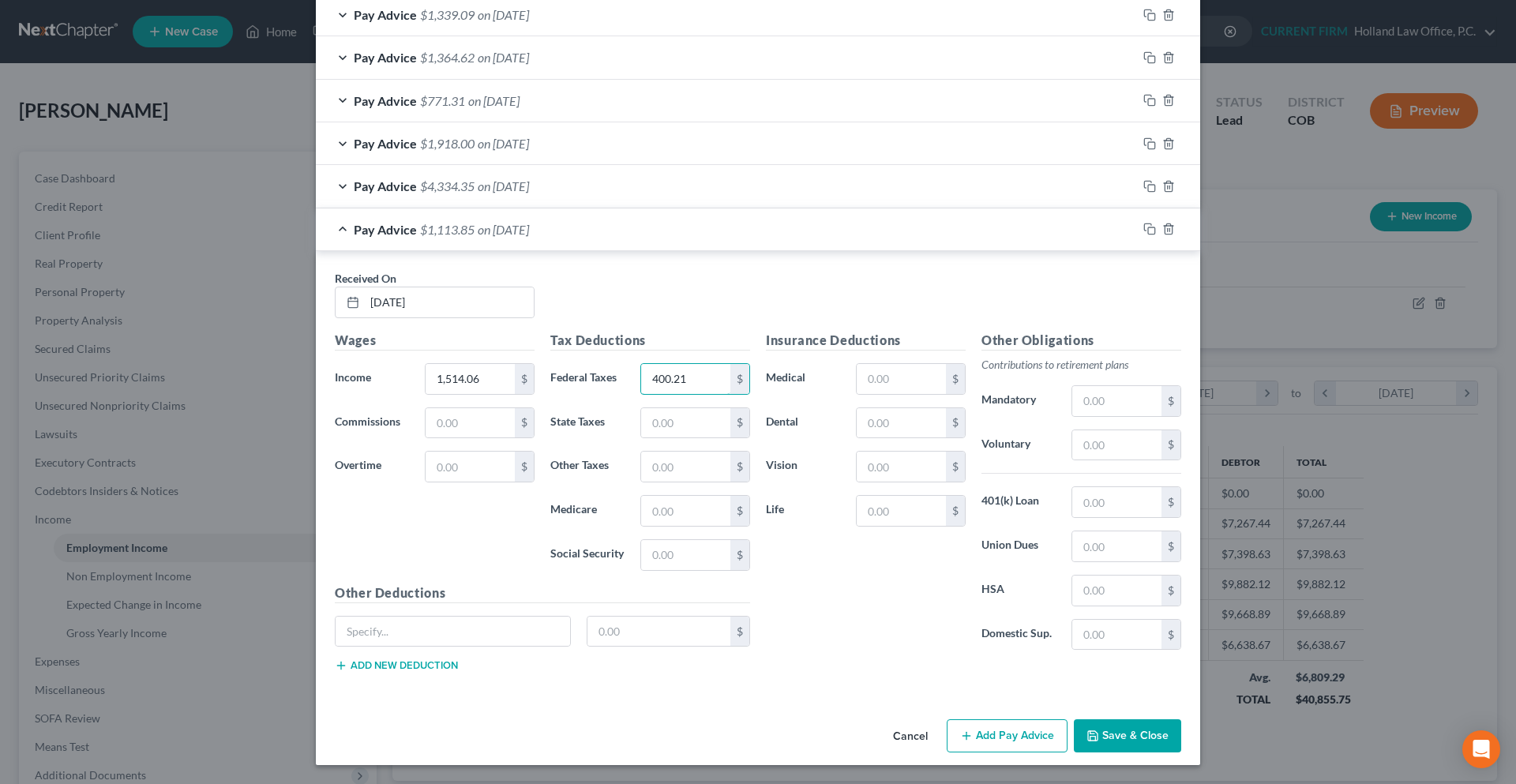
type input "400.21"
click at [1134, 742] on button "Save & Close" at bounding box center [1127, 735] width 108 height 33
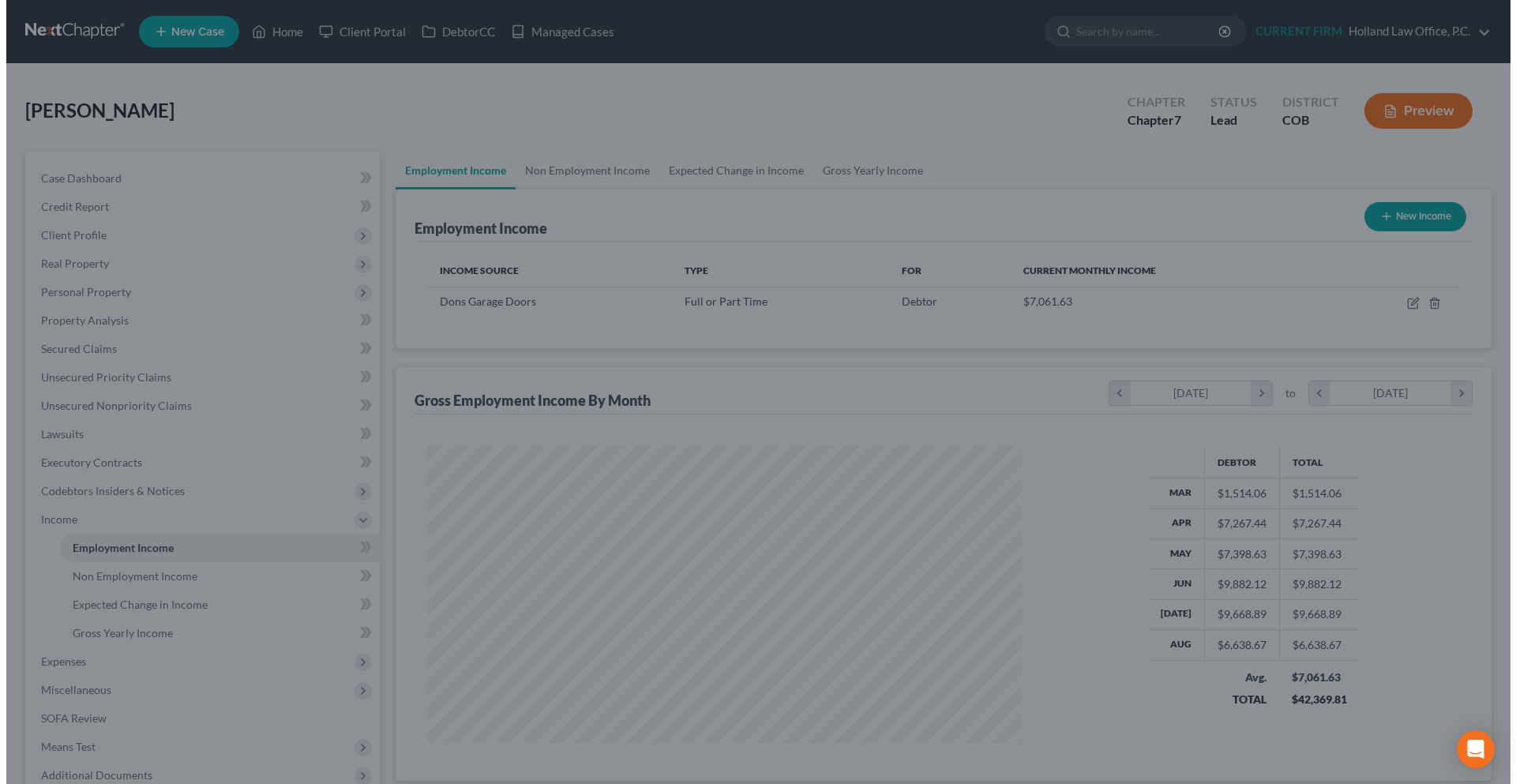
scroll to position [789339, 789062]
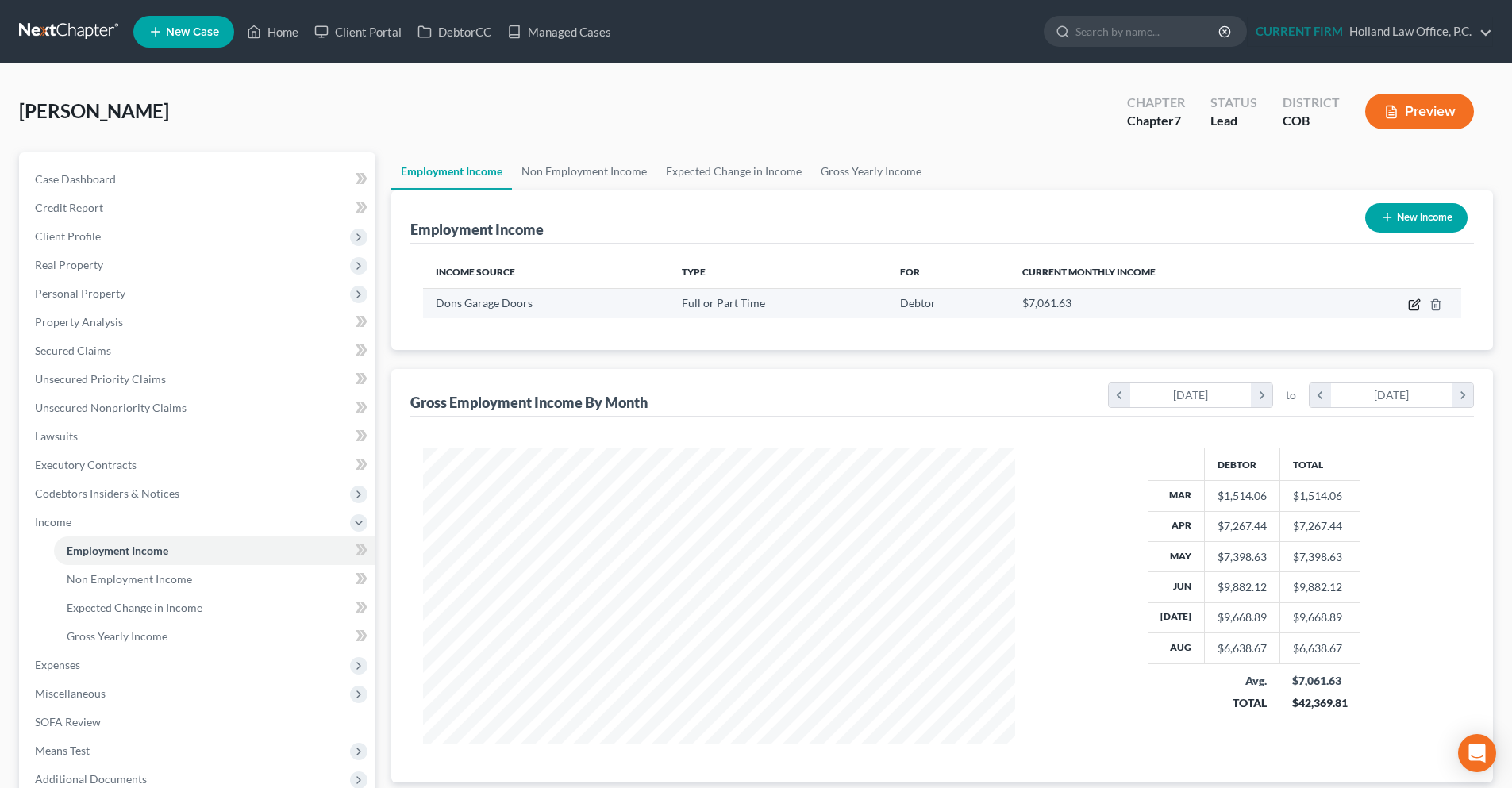
click at [1410, 306] on icon "button" at bounding box center [1413, 305] width 9 height 9
select select "0"
select select "5"
select select "3"
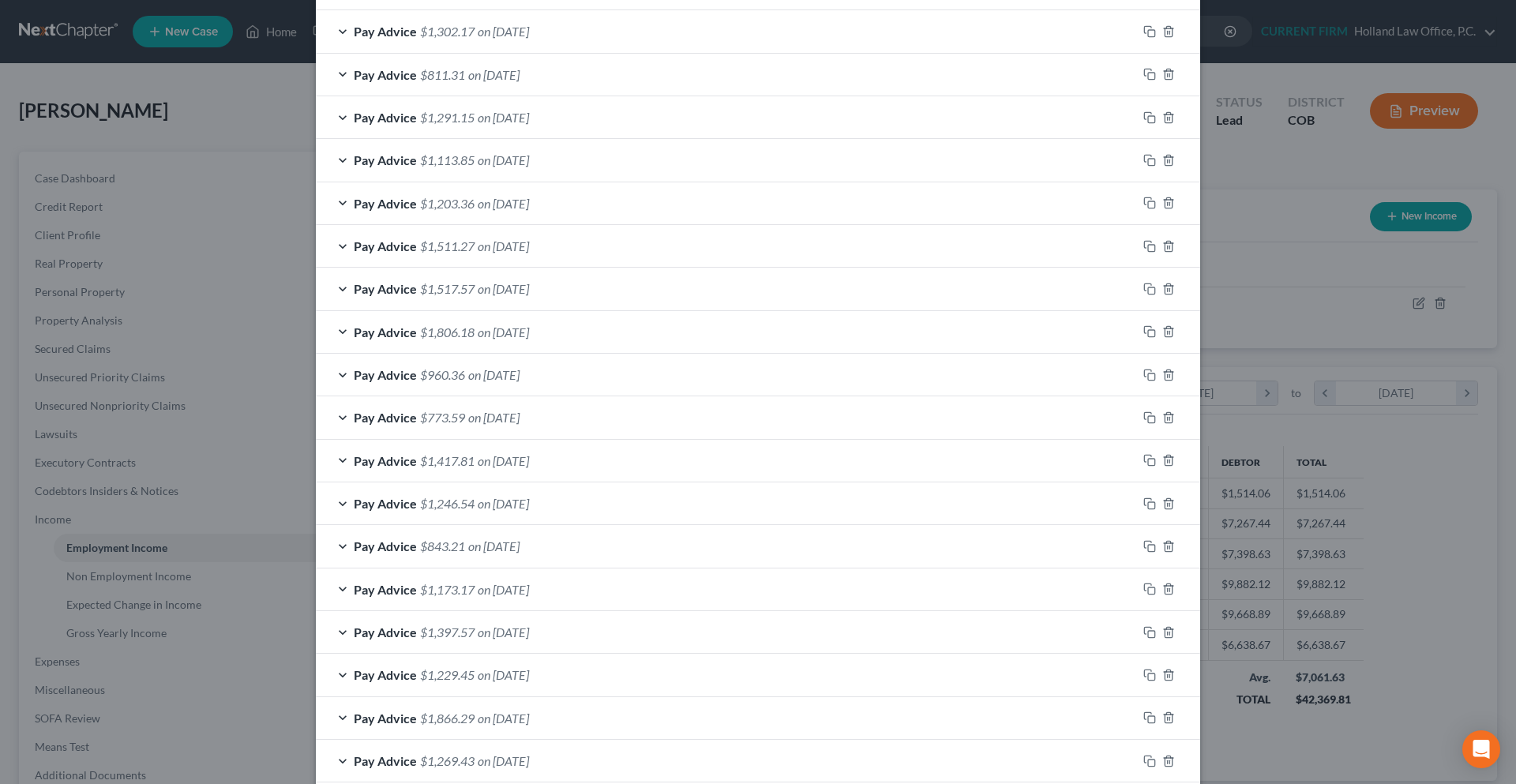
scroll to position [1293, 0]
click at [1295, 303] on div "Edit Income Source × Employment Type * Select Full or Part Time Employment Self…" at bounding box center [758, 392] width 1516 height 784
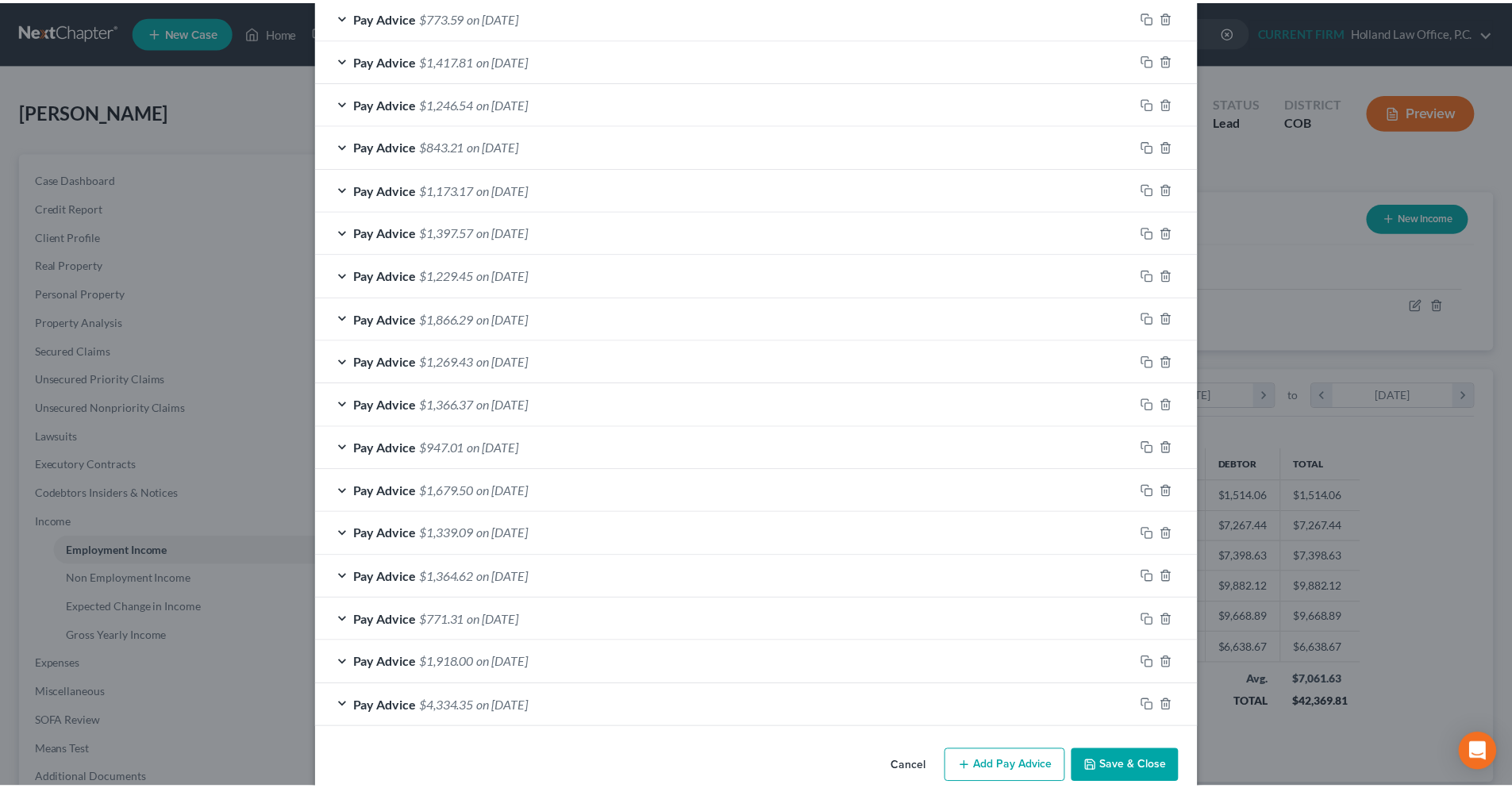
scroll to position [1776, 0]
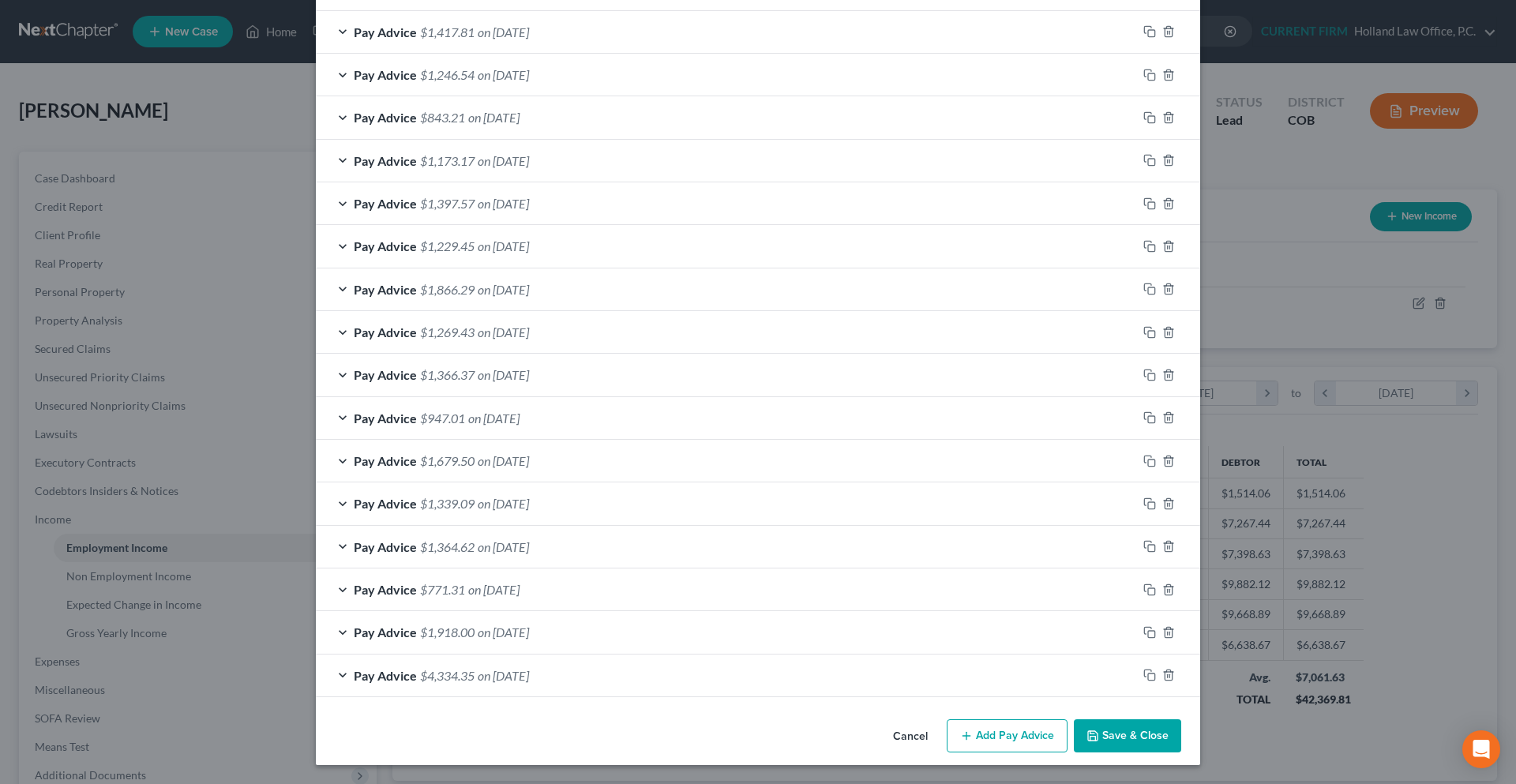
click at [1157, 735] on button "Save & Close" at bounding box center [1127, 735] width 108 height 33
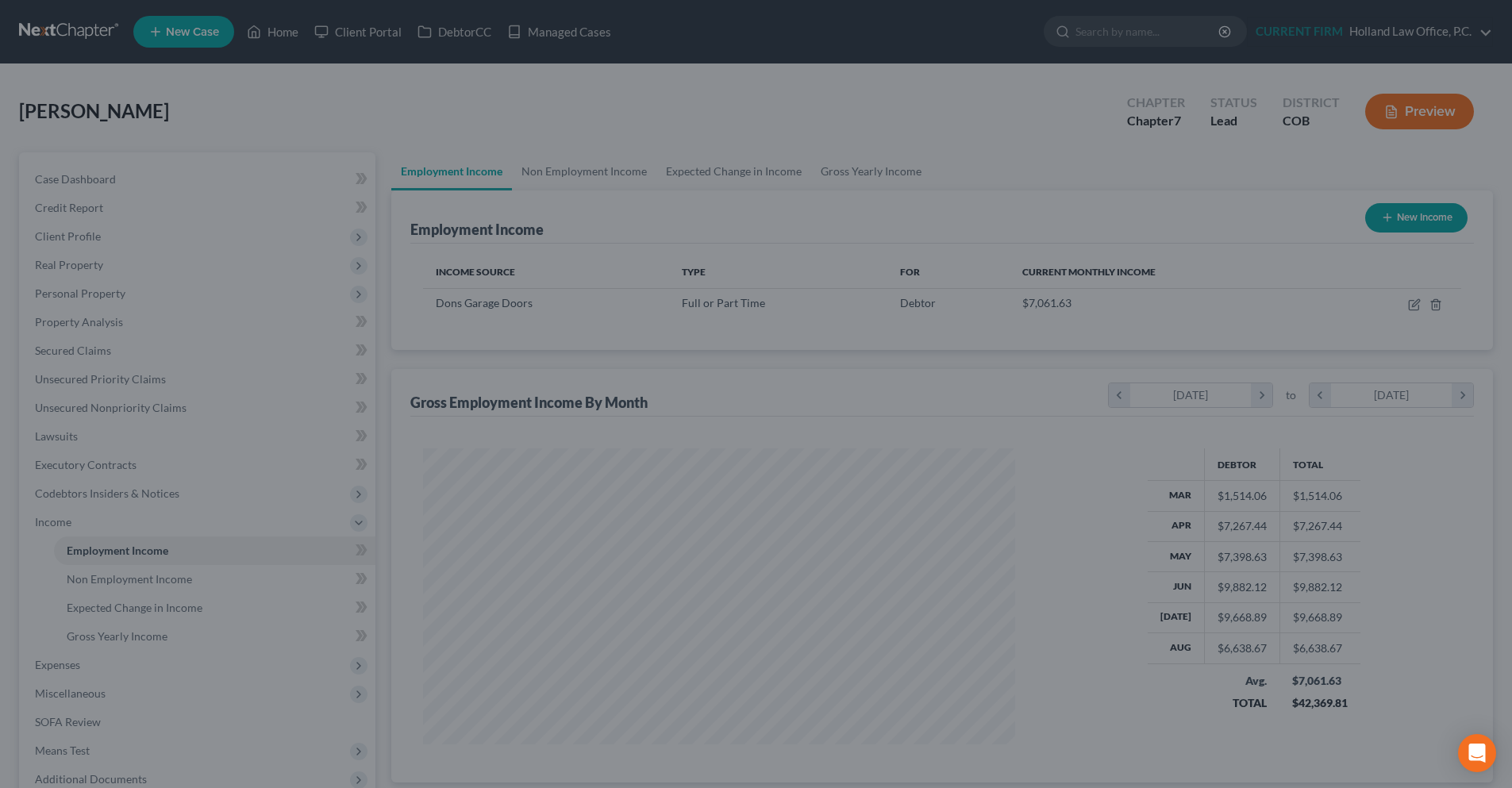
scroll to position [793366, 793237]
